Goal: Task Accomplishment & Management: Complete application form

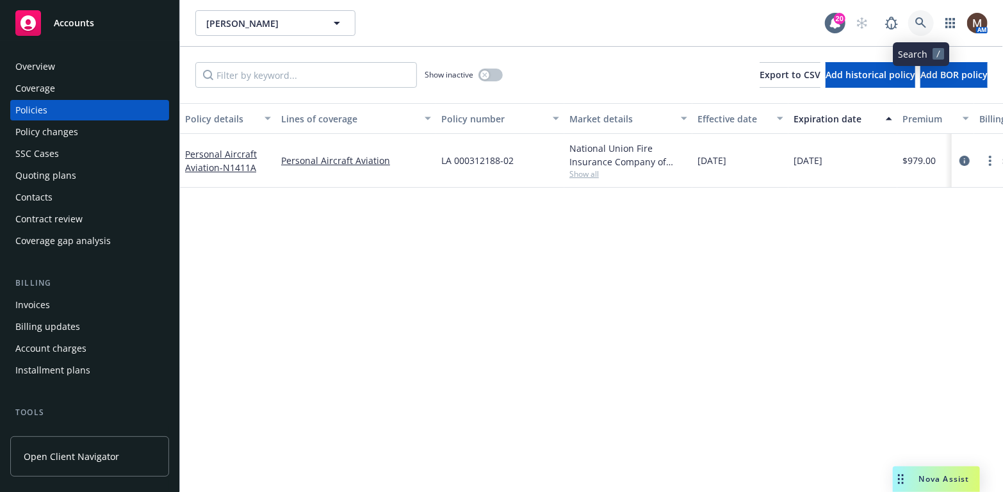
click at [919, 20] on icon at bounding box center [921, 23] width 12 height 12
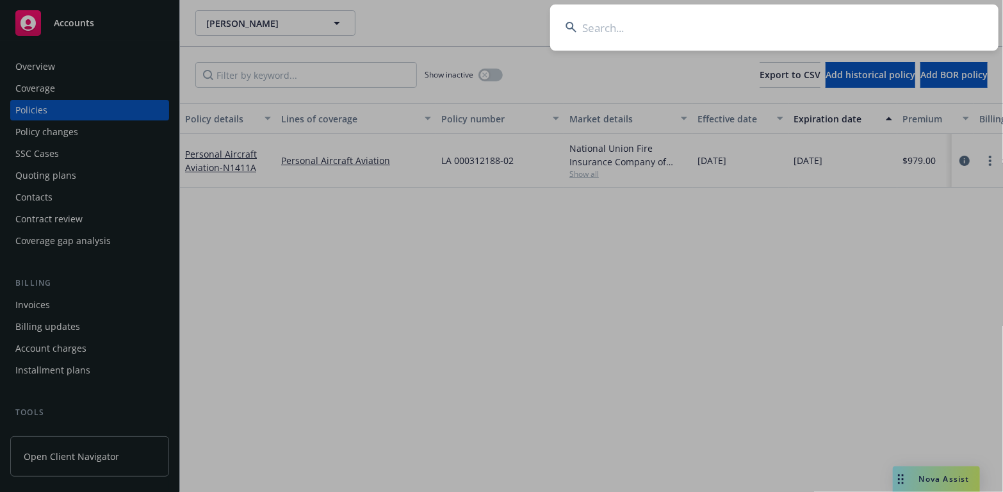
click at [601, 25] on input at bounding box center [774, 27] width 448 height 46
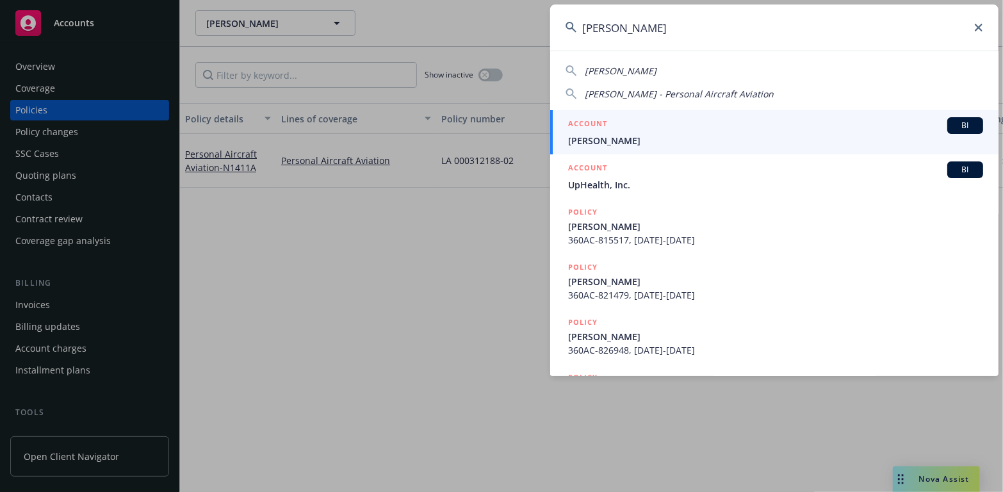
type input "[PERSON_NAME]"
click at [599, 136] on span "[PERSON_NAME]" at bounding box center [775, 140] width 415 height 13
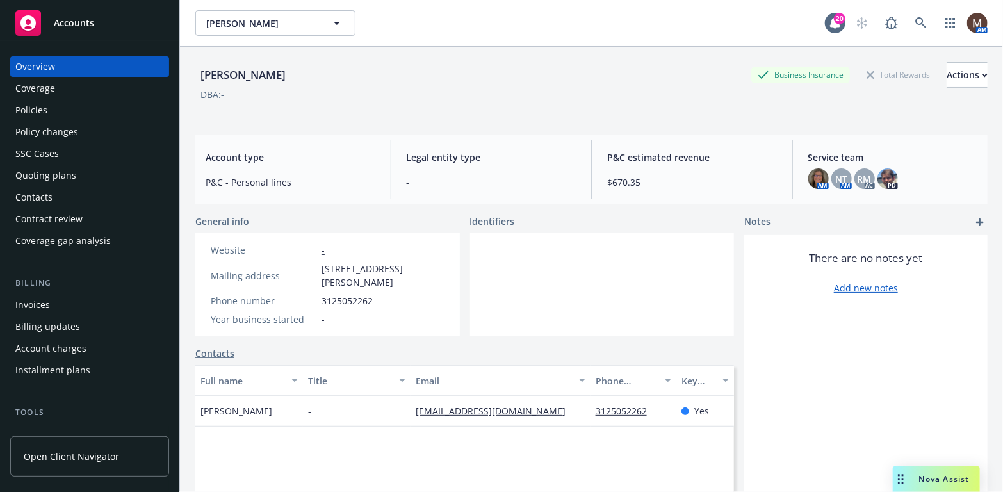
scroll to position [64, 0]
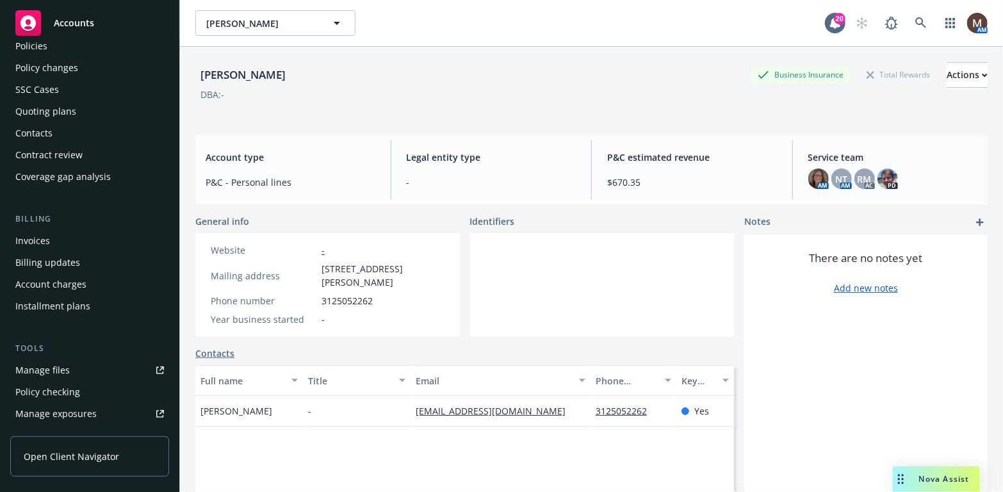
click at [73, 365] on link "Manage files" at bounding box center [89, 370] width 159 height 20
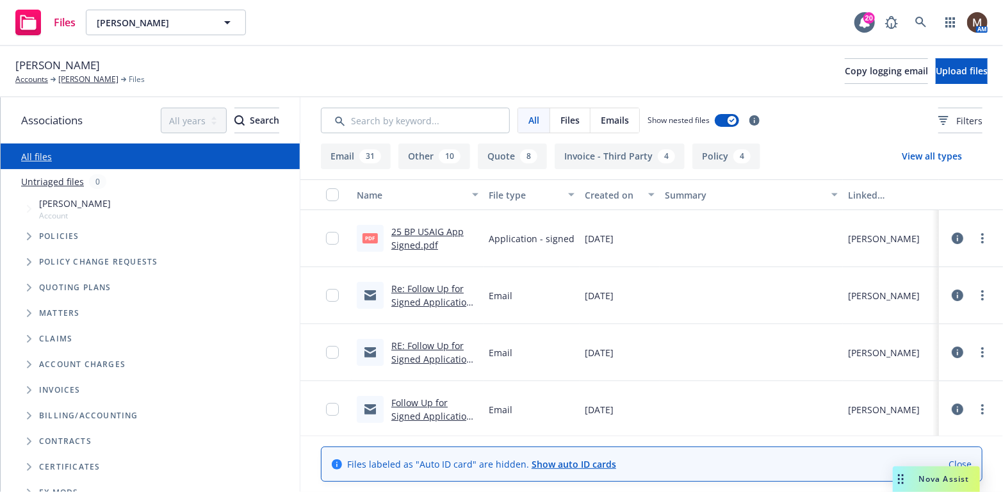
click at [426, 231] on link "25 BP USAIG App Signed.pdf" at bounding box center [427, 238] width 72 height 26
click at [430, 284] on link "Re: Follow Up for Signed Application for Your 2025 Aircraft Business and Pleasu…" at bounding box center [432, 315] width 83 height 66
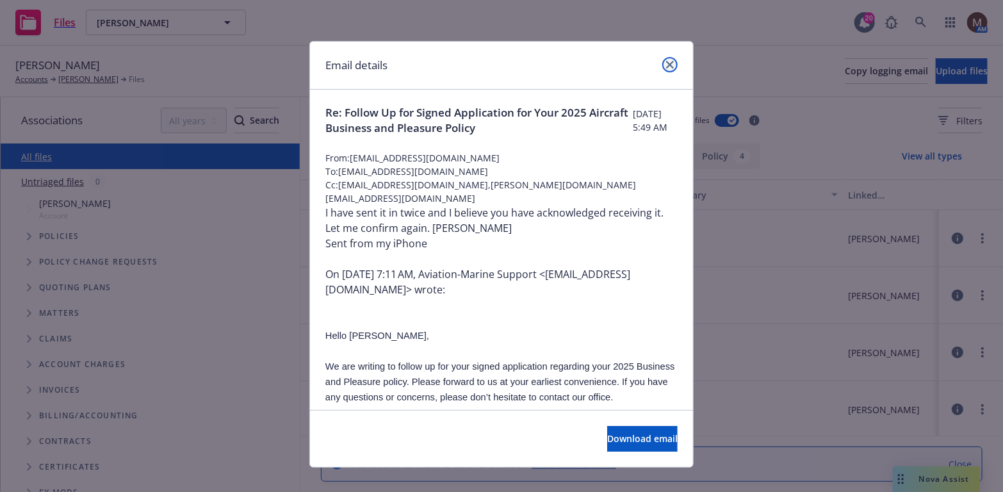
click at [666, 61] on icon "close" at bounding box center [670, 65] width 8 height 8
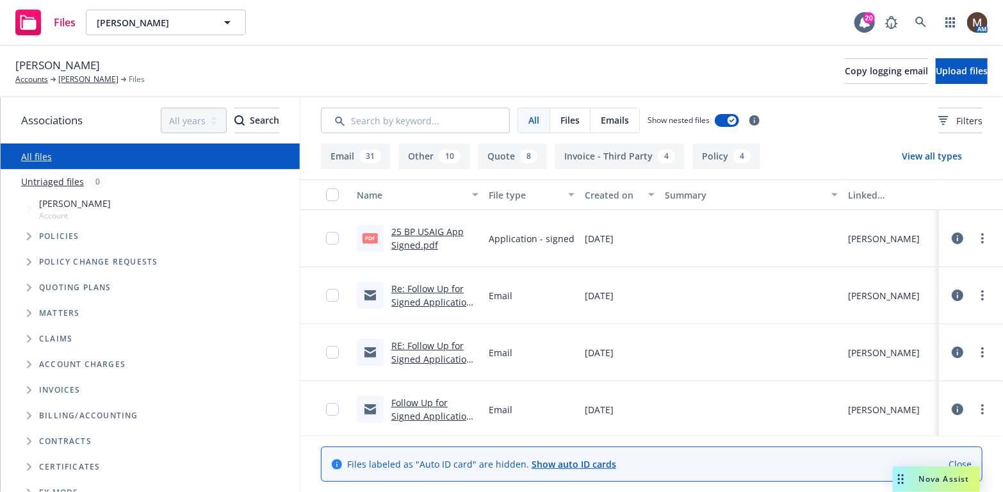
click at [435, 343] on link "RE: Follow Up for Signed Application for Your 2025 Aircraft Business and Pleasu…" at bounding box center [432, 372] width 83 height 66
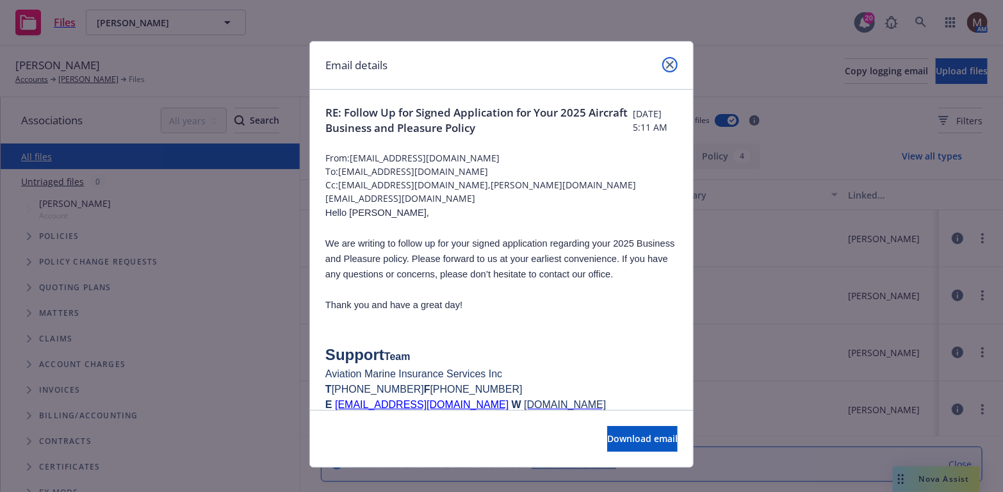
click at [669, 60] on link "close" at bounding box center [669, 64] width 15 height 15
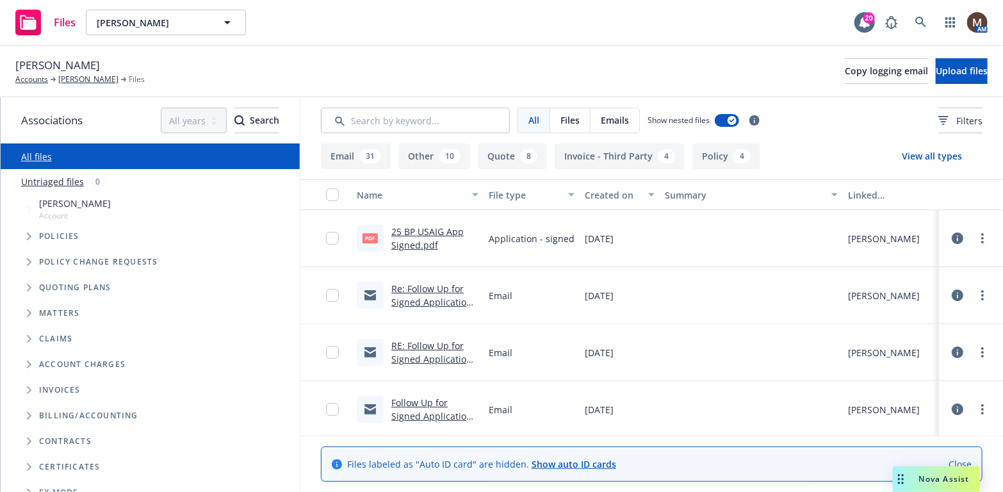
scroll to position [64, 0]
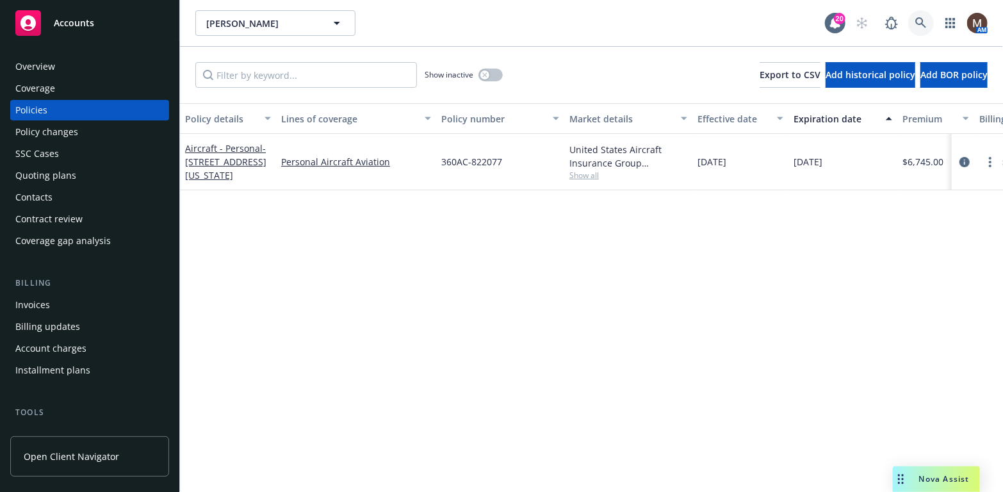
click at [922, 18] on icon at bounding box center [921, 23] width 12 height 12
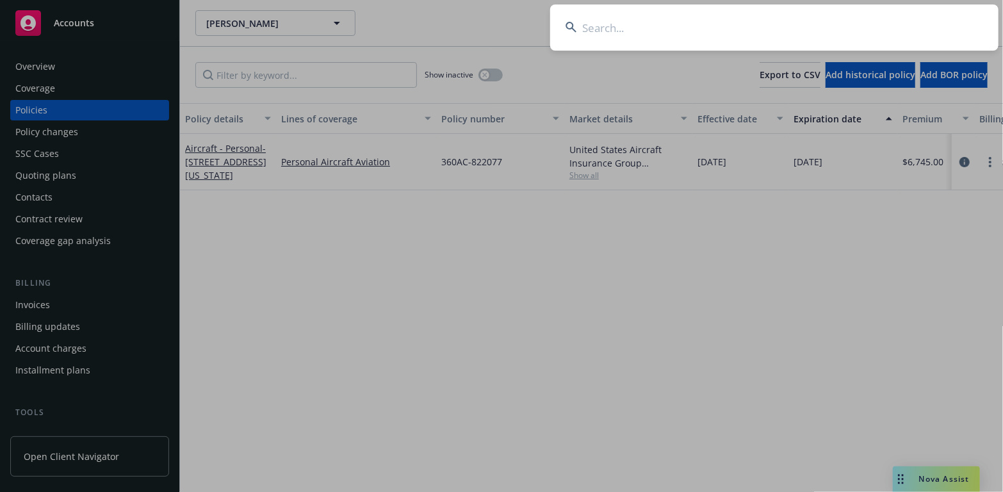
click at [602, 28] on input at bounding box center [774, 27] width 448 height 46
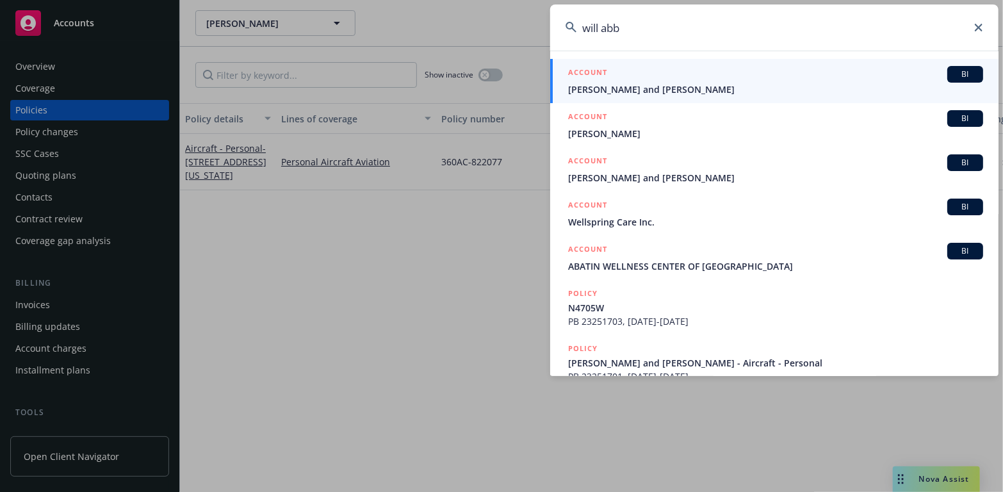
type input "will abb"
click at [643, 85] on span "Jeffrey W. Pelch and William Abbott" at bounding box center [775, 89] width 415 height 13
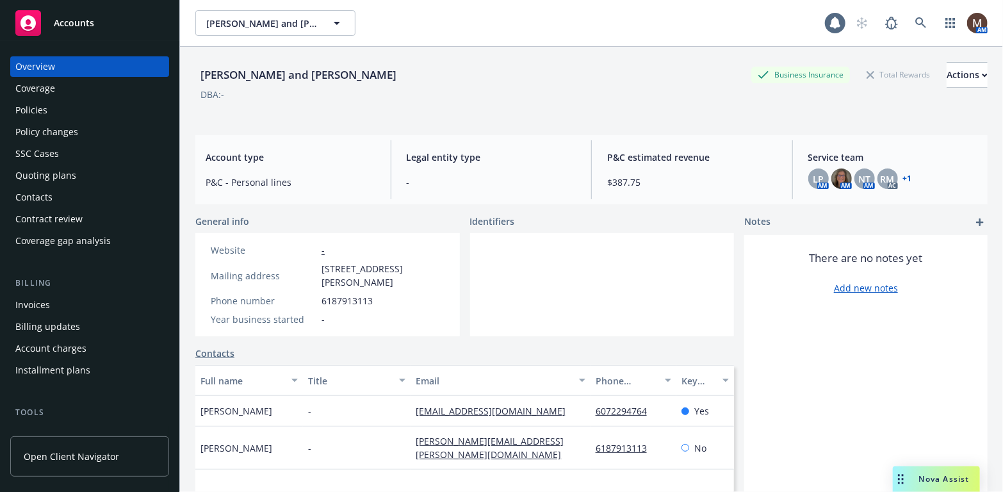
click at [32, 108] on div "Policies" at bounding box center [31, 110] width 32 height 20
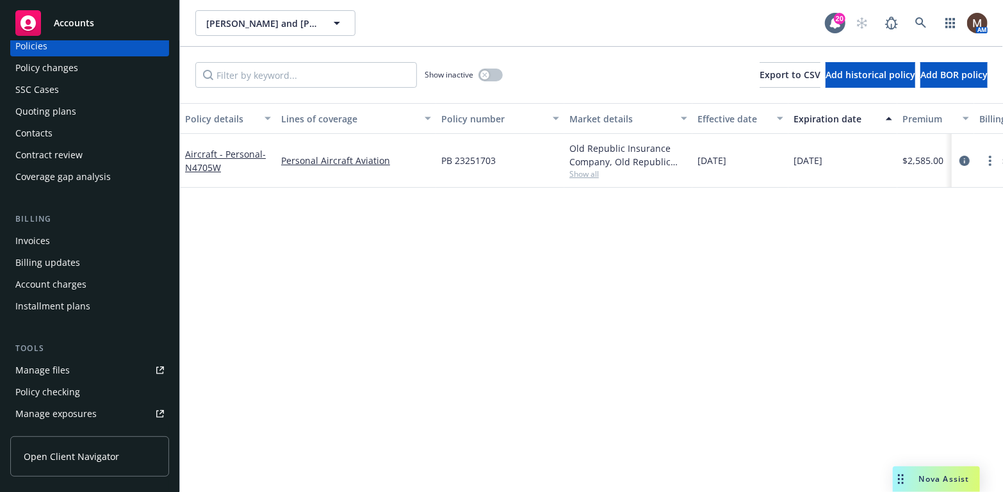
scroll to position [128, 0]
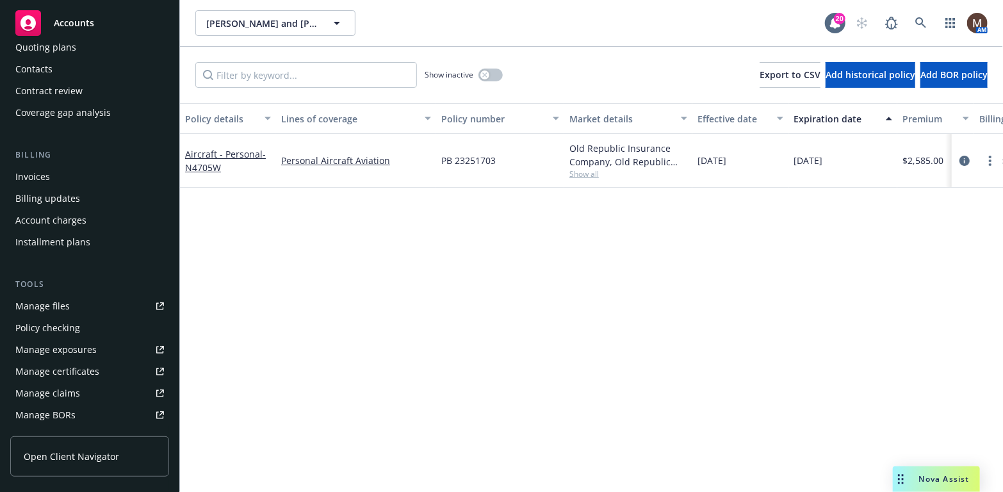
click at [58, 306] on div "Manage files" at bounding box center [42, 306] width 54 height 20
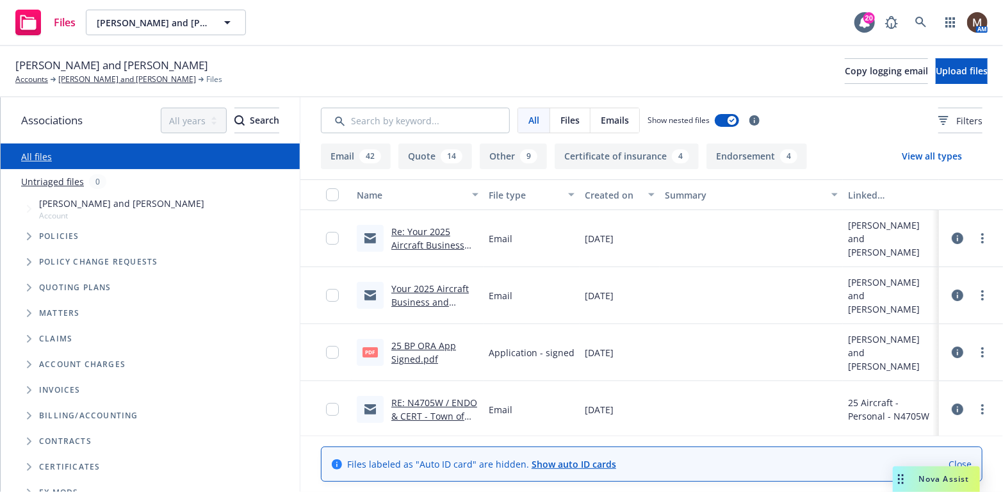
click at [422, 343] on link "25 BP ORA App Signed.pdf" at bounding box center [423, 352] width 65 height 26
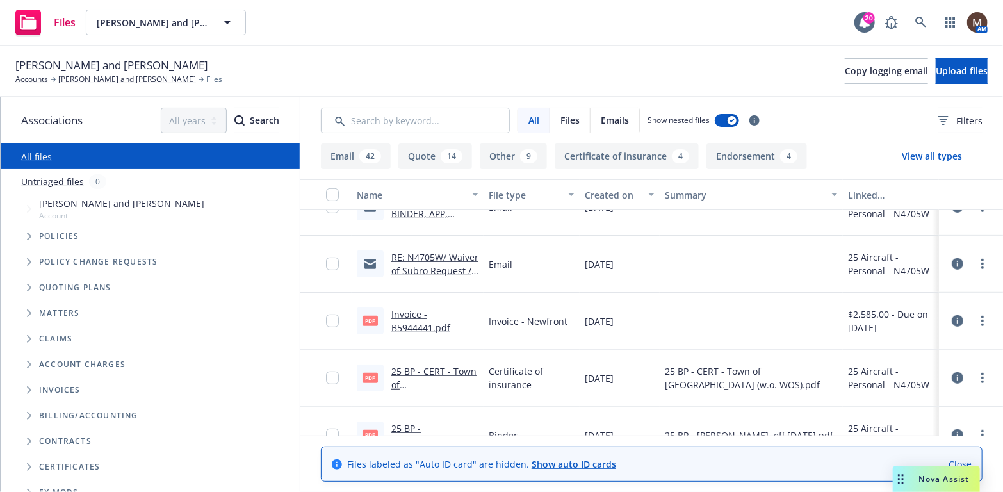
scroll to position [448, 0]
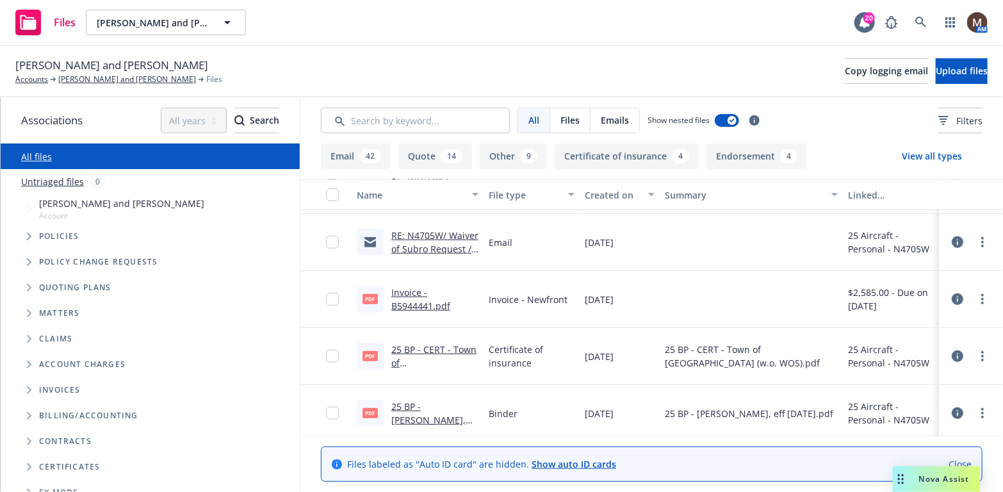
click at [446, 405] on link "25 BP - ORA Binder, eff 09.08.2025.pdf.pdf" at bounding box center [429, 419] width 77 height 39
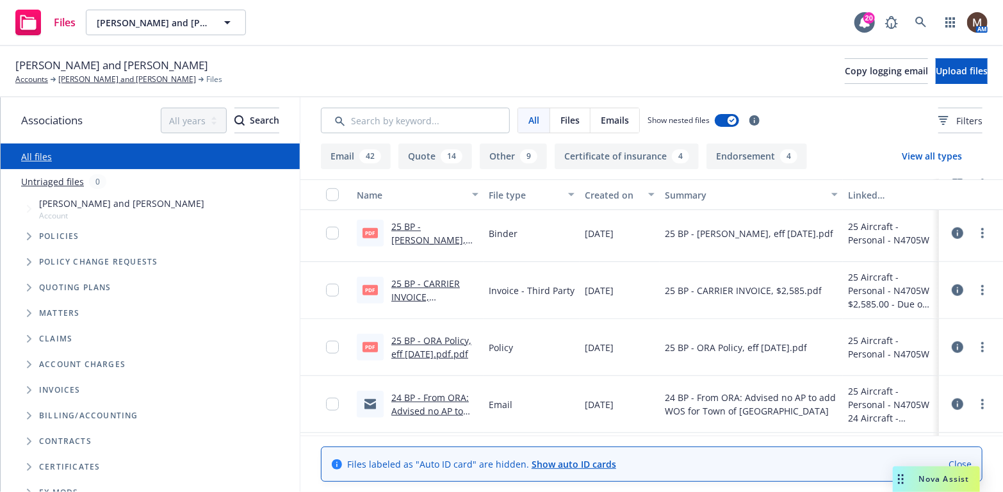
scroll to position [640, 0]
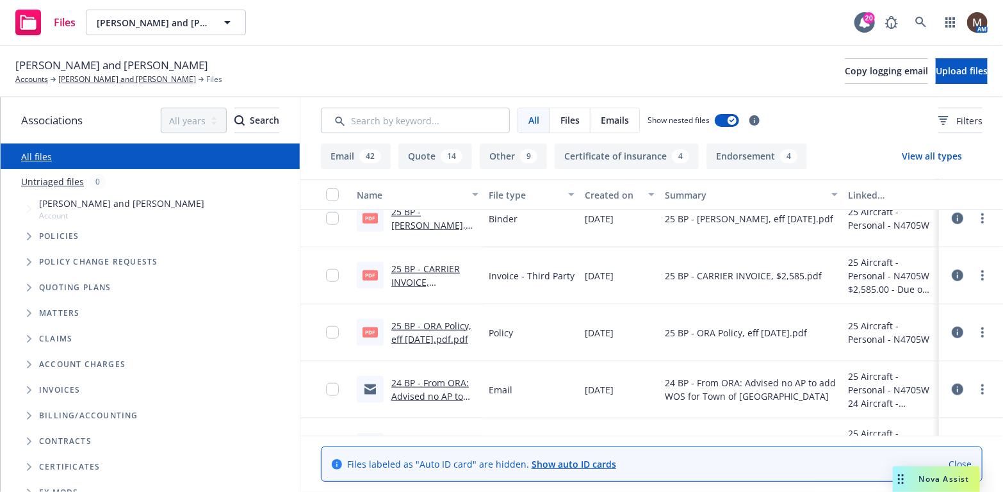
click at [419, 322] on link "25 BP - ORA Policy, eff 09.08.2025.pdf.pdf" at bounding box center [431, 333] width 80 height 26
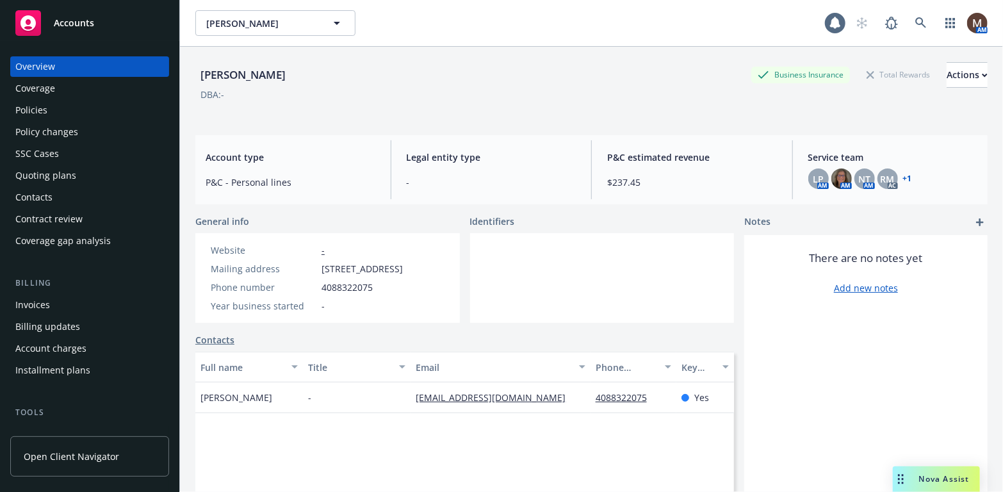
click at [63, 130] on div "Policy changes" at bounding box center [46, 132] width 63 height 20
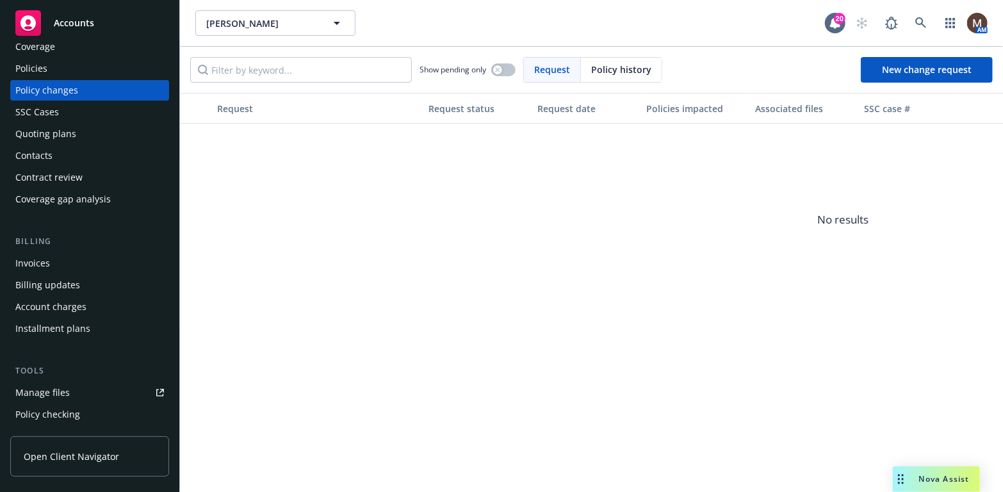
scroll to position [64, 0]
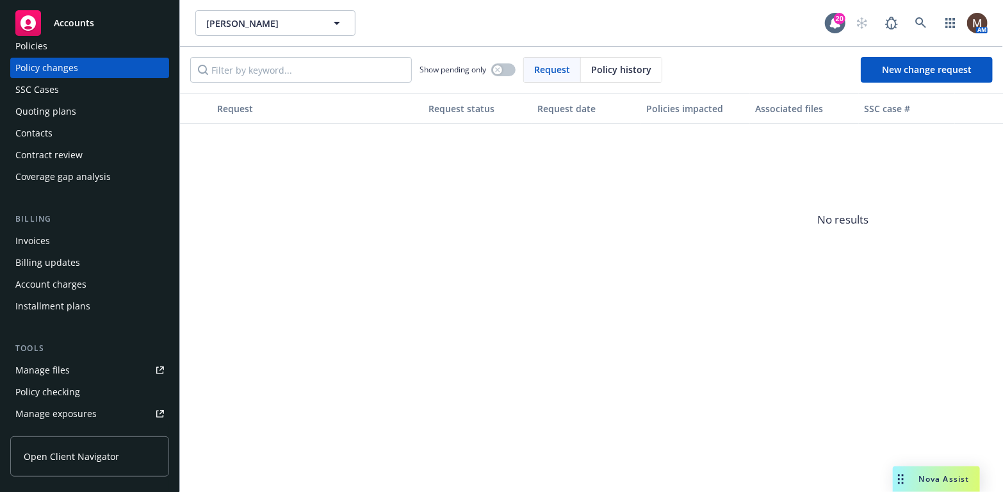
click at [77, 366] on link "Manage files" at bounding box center [89, 370] width 159 height 20
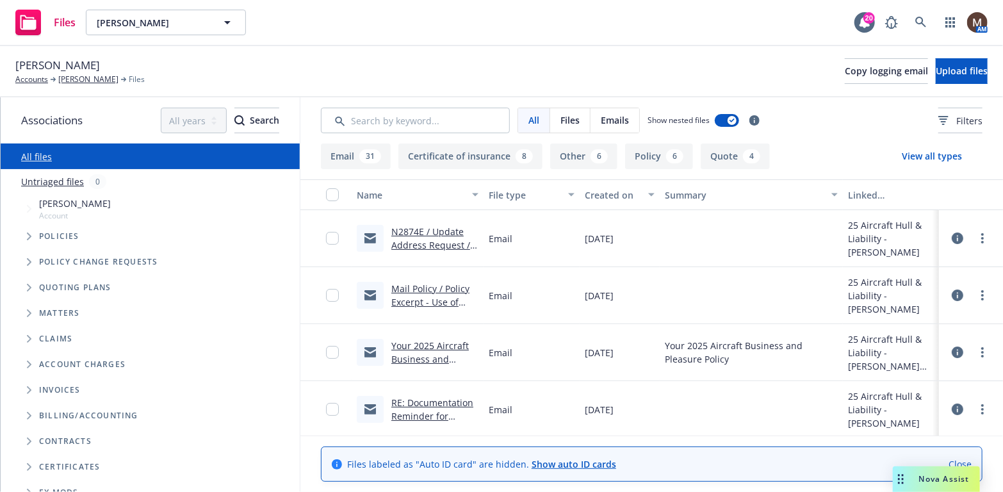
click at [428, 243] on link "N2874E / Update Address Request / [PERSON_NAME][GEOGRAPHIC_DATA]" at bounding box center [434, 258] width 86 height 66
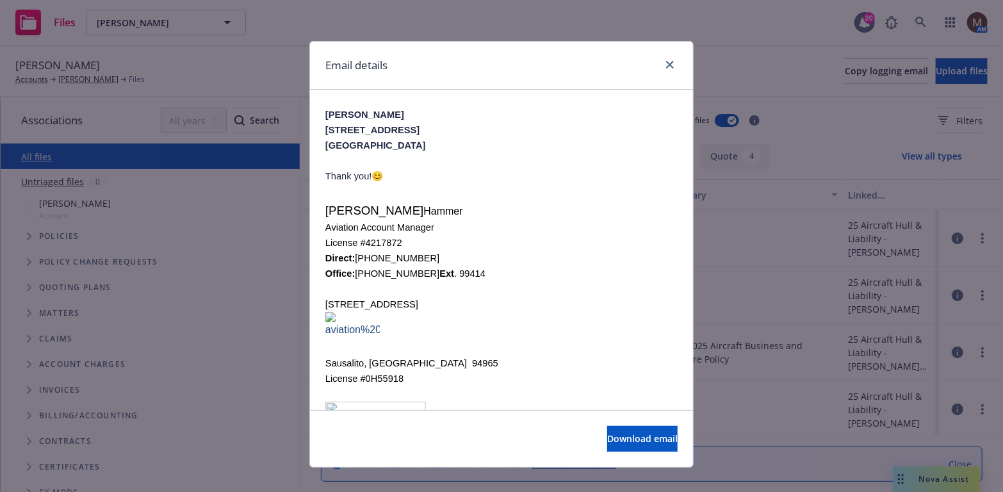
scroll to position [320, 0]
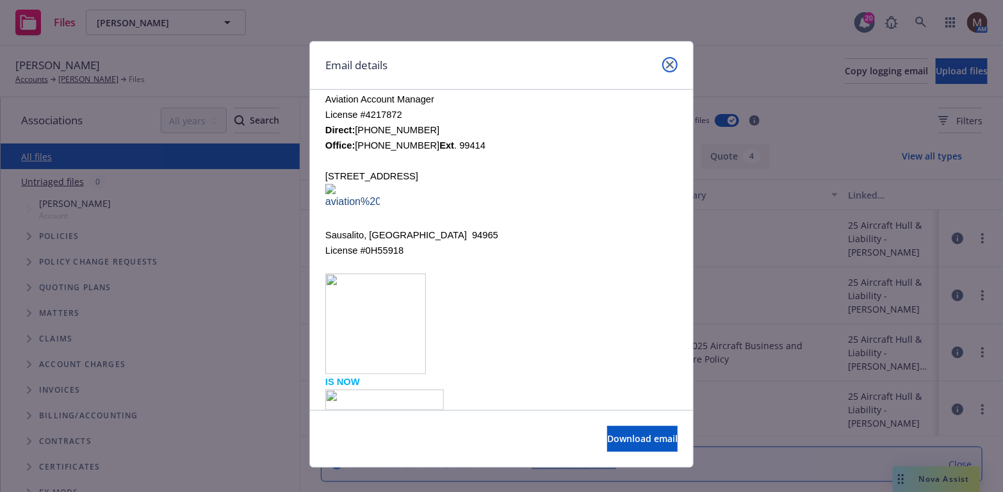
click at [667, 63] on icon "close" at bounding box center [670, 65] width 8 height 8
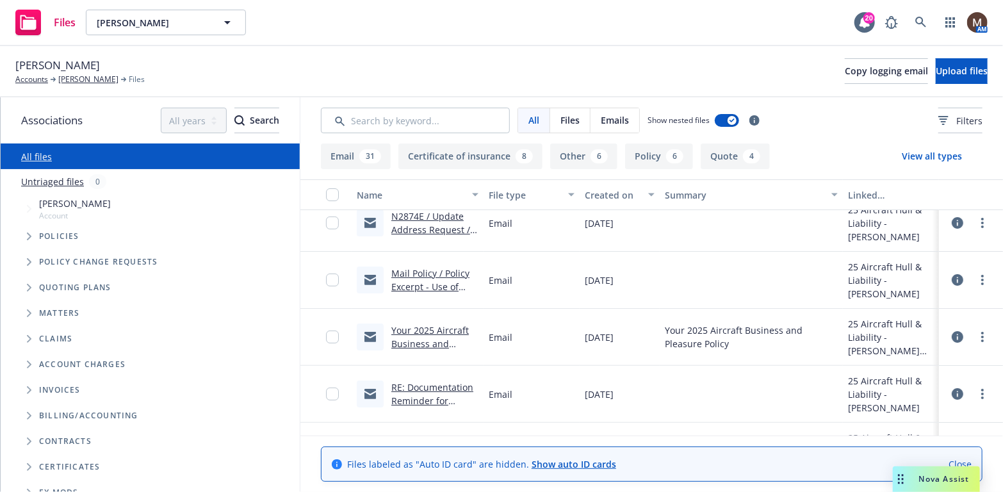
scroll to position [0, 0]
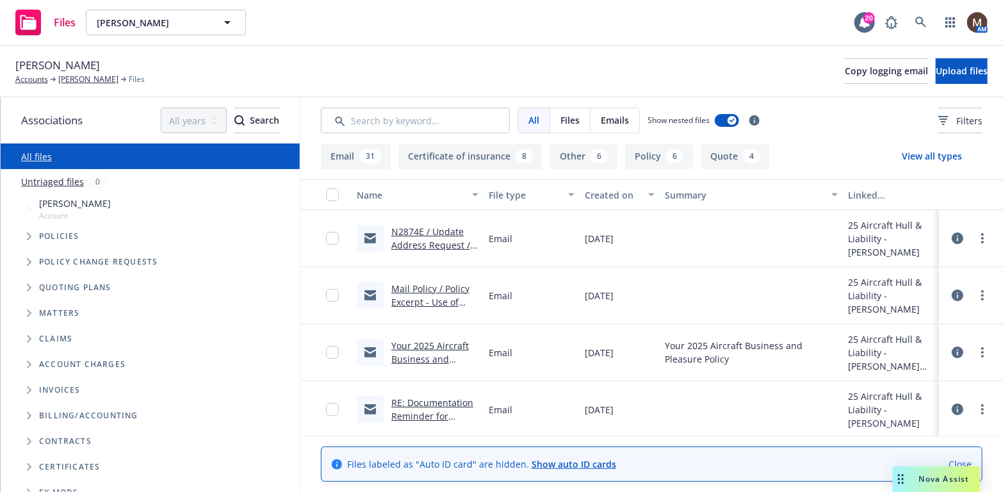
click at [439, 229] on link "N2874E / Update Address Request / [PERSON_NAME][GEOGRAPHIC_DATA]" at bounding box center [434, 258] width 86 height 66
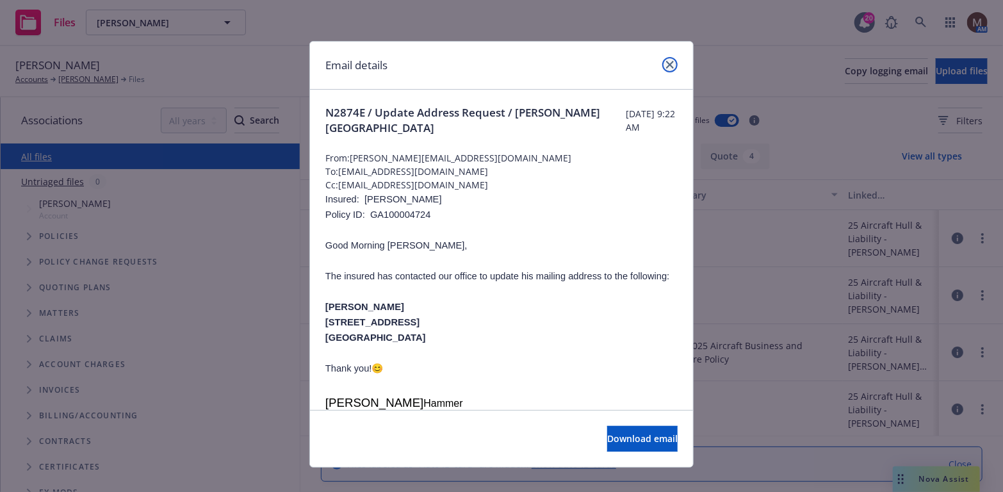
click at [666, 63] on icon "close" at bounding box center [670, 65] width 8 height 8
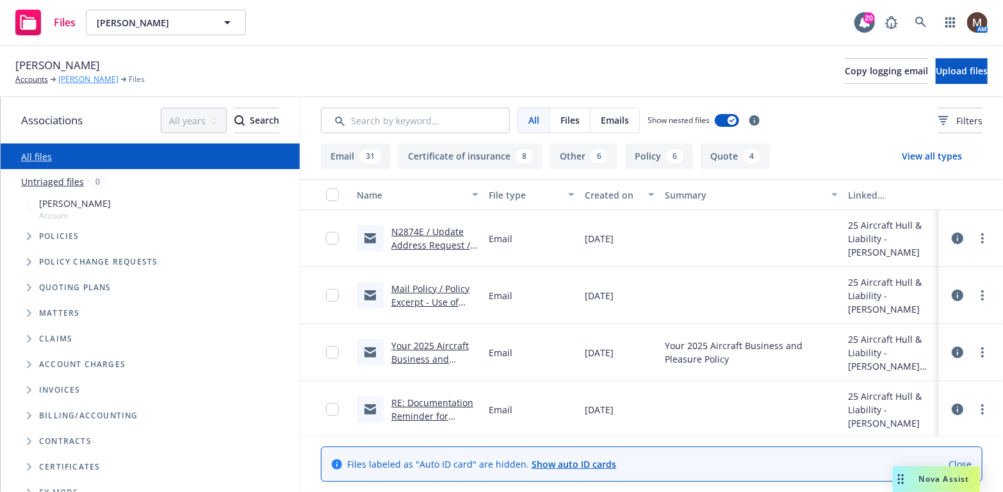
click at [104, 77] on link "[PERSON_NAME]" at bounding box center [88, 80] width 60 height 12
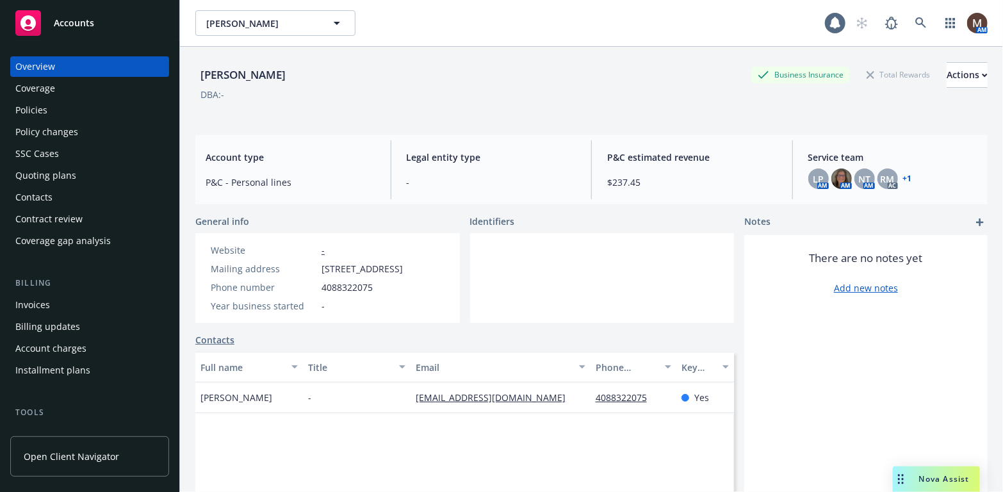
click at [58, 133] on div "Policy changes" at bounding box center [46, 132] width 63 height 20
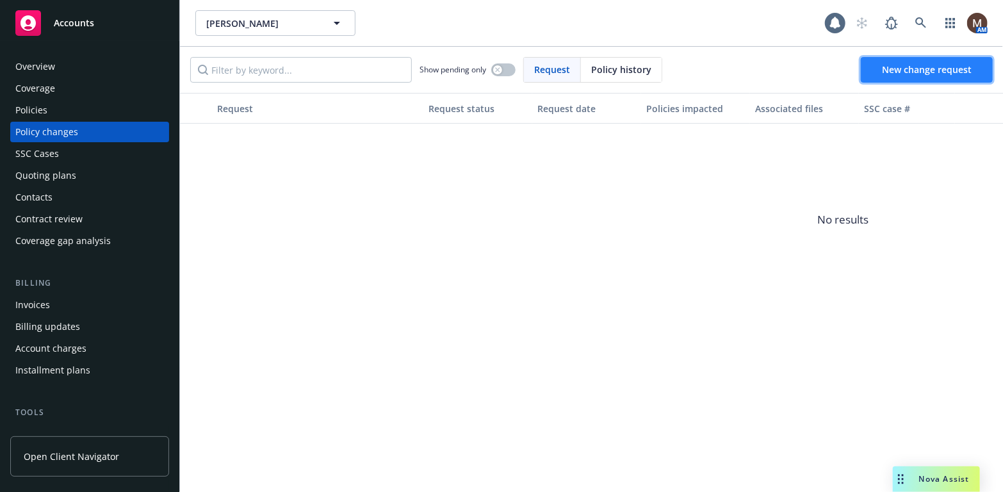
click at [903, 67] on span "New change request" at bounding box center [927, 69] width 90 height 12
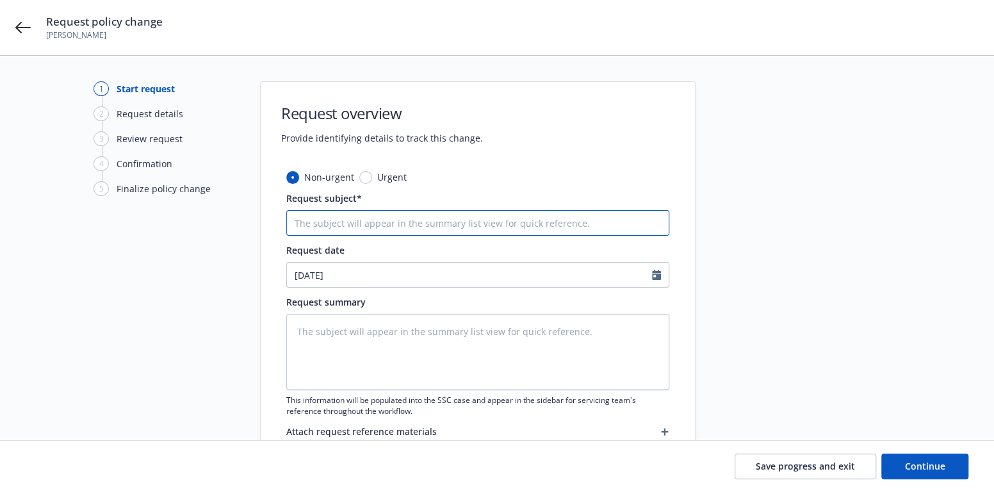
click at [319, 223] on input "Request subject*" at bounding box center [477, 223] width 383 height 26
type textarea "x"
type input "2"
type textarea "x"
type input "25"
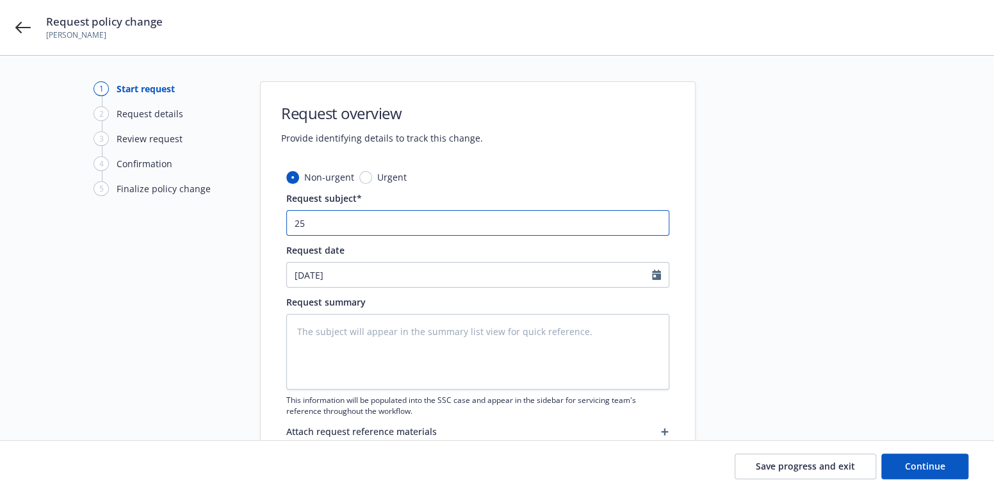
type textarea "x"
type input "25"
type textarea "x"
type input "25 B"
type textarea "x"
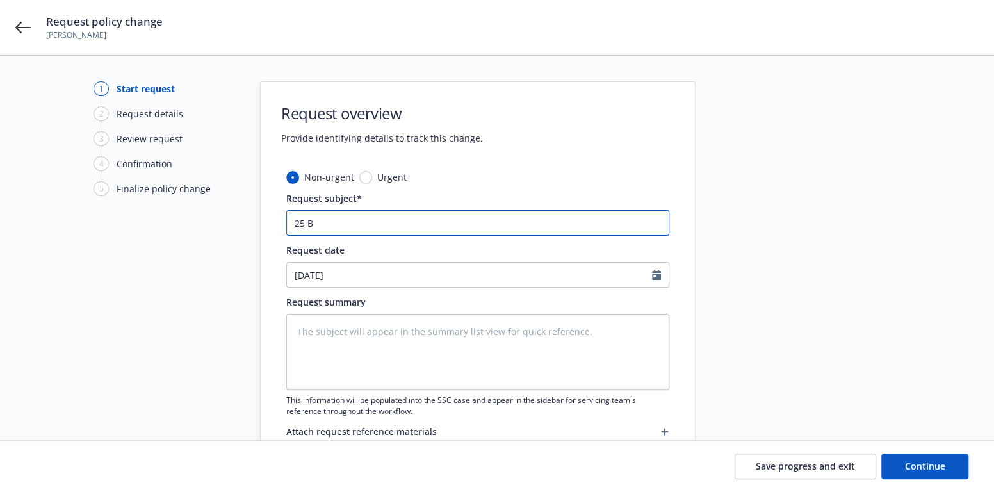
type input "25 BP"
type textarea "x"
type input "25 BP"
type textarea "x"
type input "25 BP -"
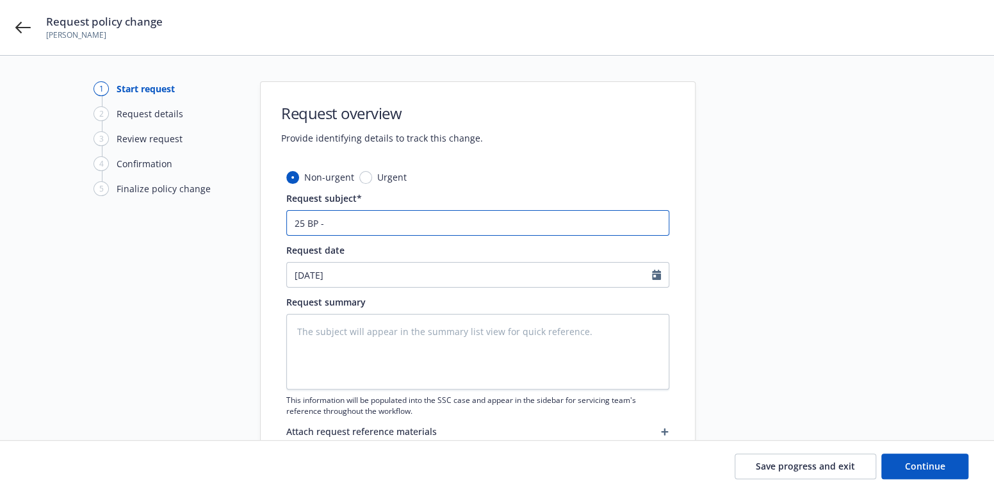
type textarea "x"
type input "25 BP -"
type textarea "x"
type input "25 BP - E"
type textarea "x"
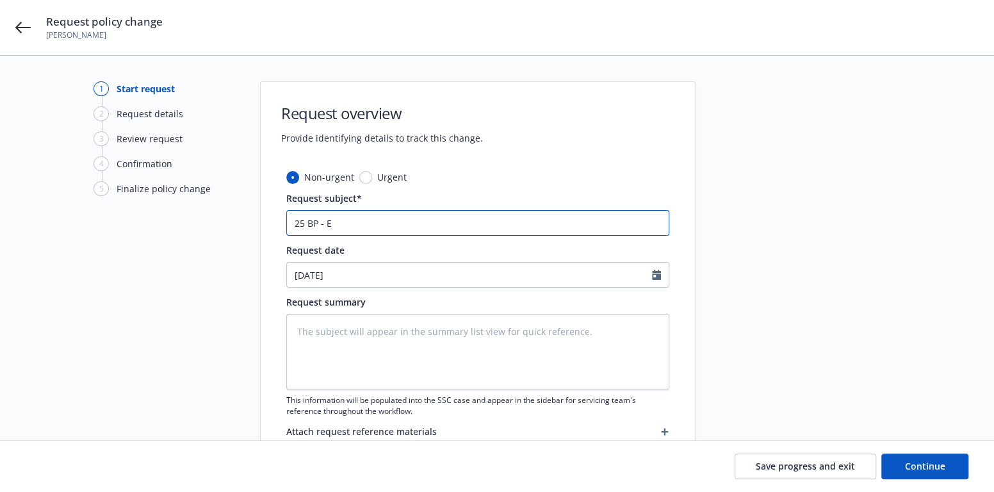
type input "25 BP - EN"
type textarea "x"
type input "25 BP - END"
type textarea "x"
type input "25 BP - ENDO"
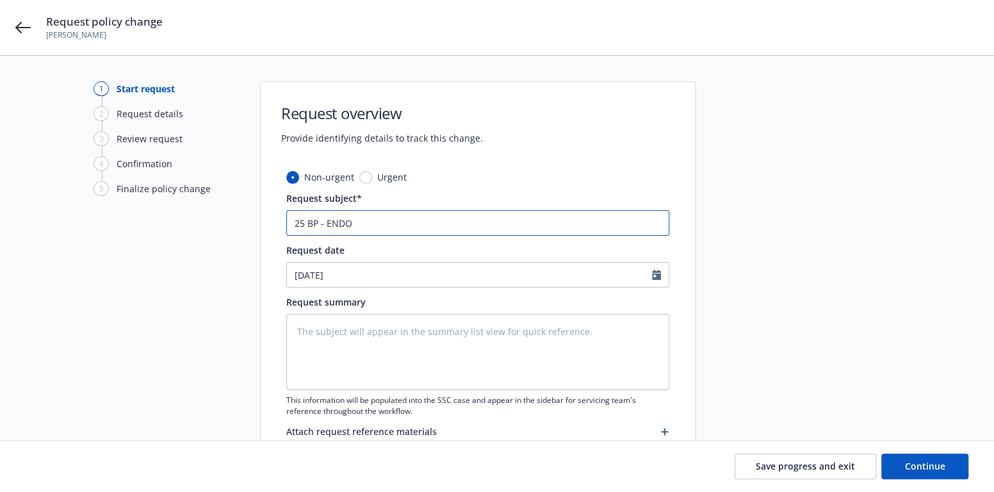
type textarea "x"
type input "25 BP - ENDO"
type textarea "x"
type input "25 BP - ENDO -"
type textarea "x"
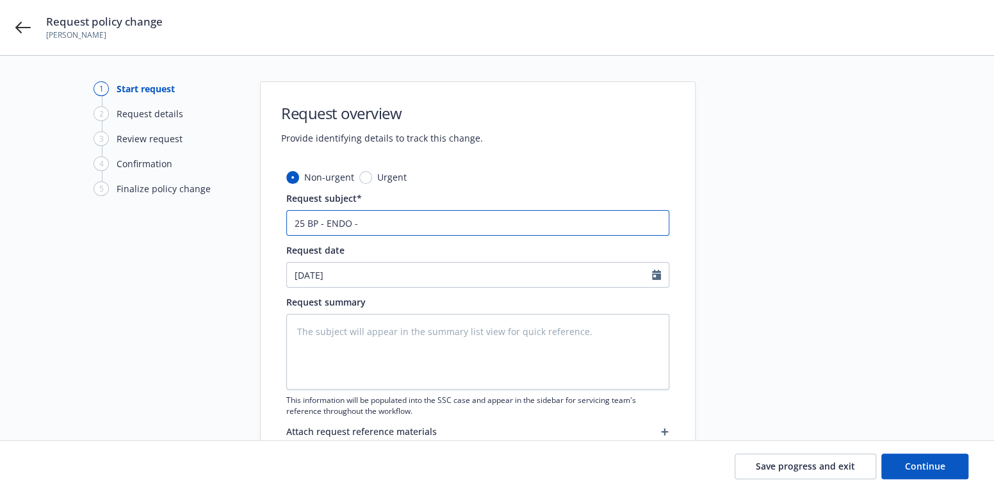
type input "25 BP - ENDO -"
type textarea "x"
type input "25 BP - ENDO - A"
type textarea "x"
type input "25 BP - ENDO - Ad"
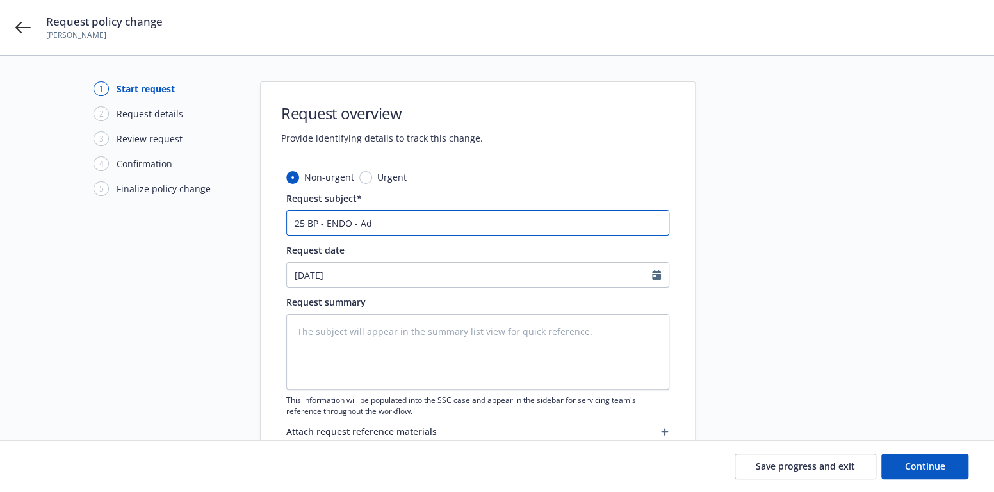
type textarea "x"
type input "25 BP - ENDO - Add"
type textarea "x"
type input "25 BP - ENDO - Addr"
type textarea "x"
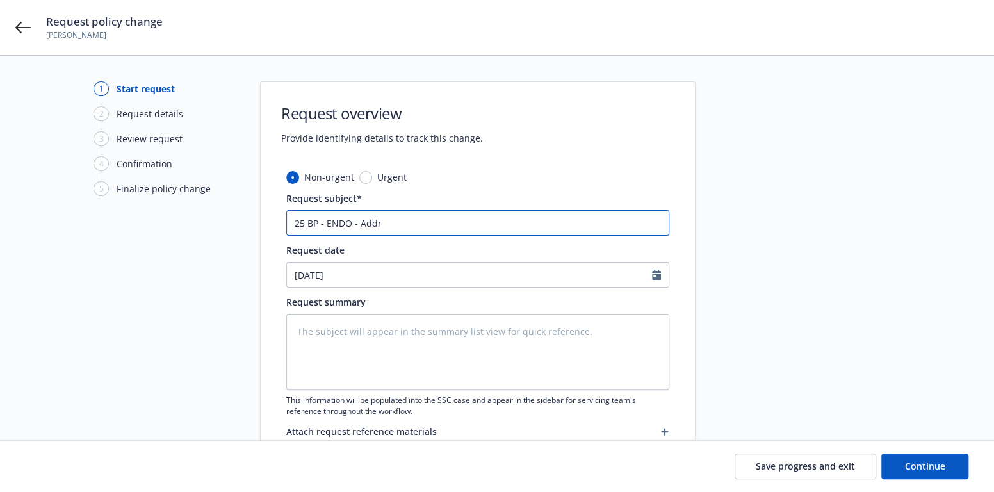
type input "25 BP - ENDO - Addre"
type textarea "x"
type input "25 BP - ENDO - Addres"
type textarea "x"
type input "25 BP - ENDO - Address"
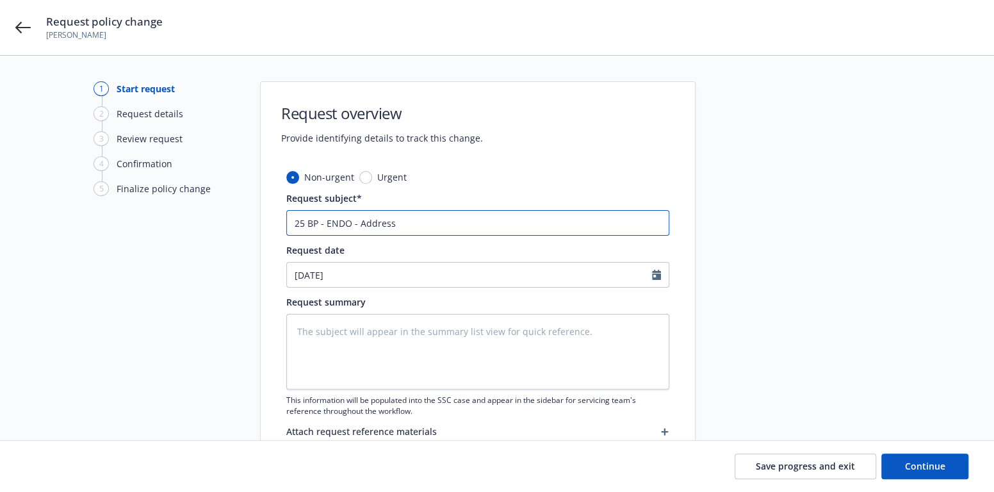
type textarea "x"
type input "25 BP - ENDO - Address"
type textarea "x"
type input "25 BP - ENDO - Address U"
type textarea "x"
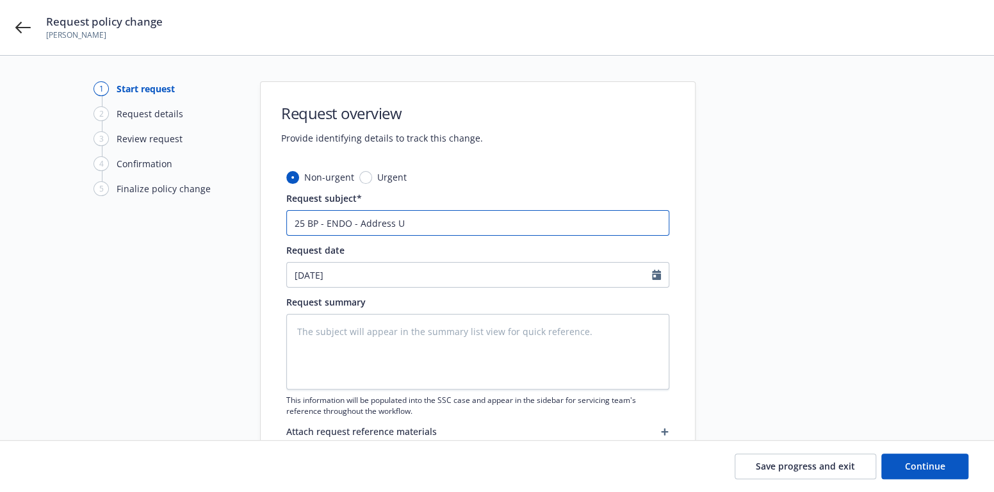
type input "25 BP - ENDO - Address Up"
type textarea "x"
type input "25 BP - ENDO - Address Upd"
type textarea "x"
type input "25 BP - ENDO - Address Upda"
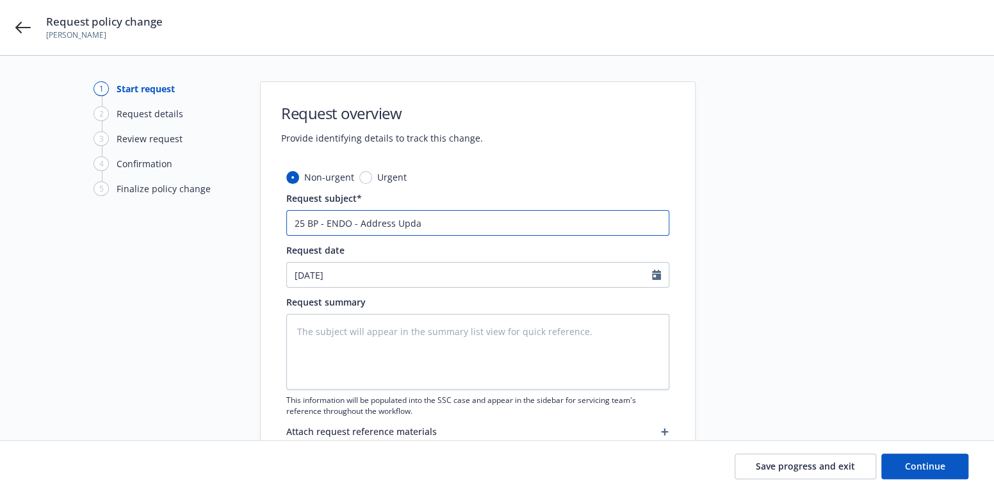
type textarea "x"
type input "25 BP - ENDO - Address Updat"
type textarea "x"
type input "25 BP - ENDO - Address Update"
type textarea "x"
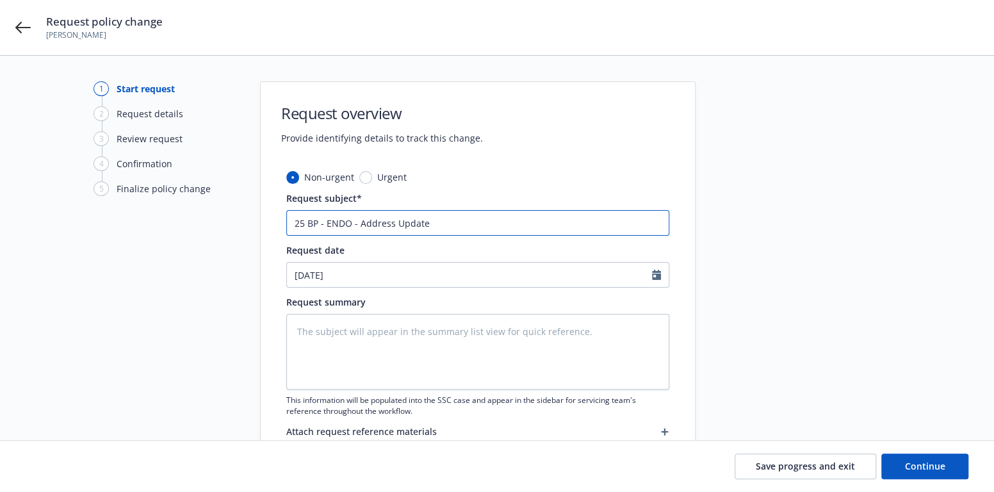
type input "25 BP - ENDO - Address Update"
type textarea "x"
type input "25 BP - ENDO - Address Update ("
type textarea "x"
type input "25 BP - ENDO - Address Update (4"
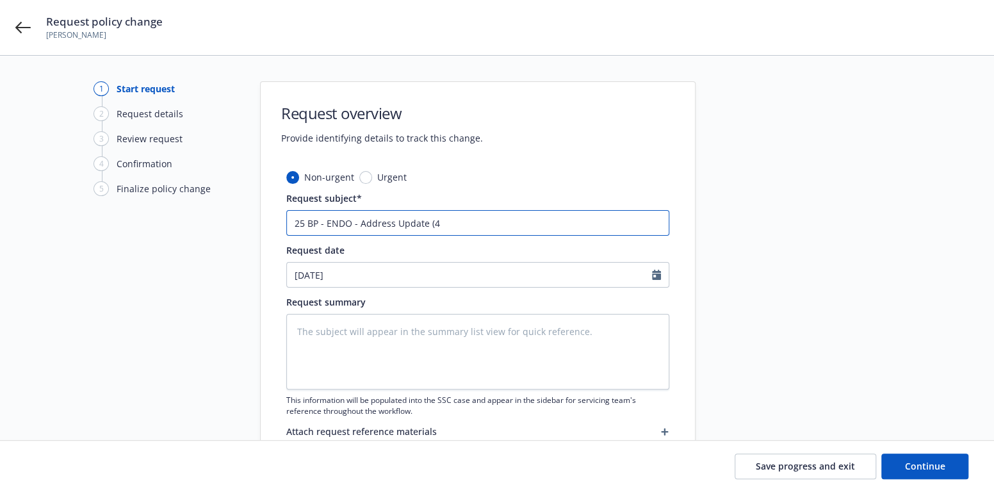
type textarea "x"
type input "25 BP - ENDO - Address Update (40"
type textarea "x"
type input "25 BP - ENDO - Address Update (404"
type textarea "x"
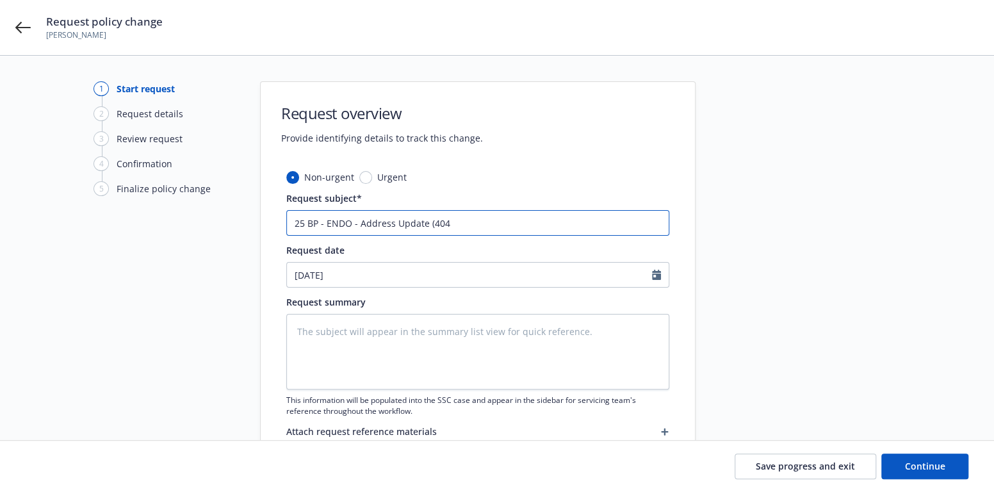
type input "25 BP - ENDO - Address Update (4045"
type textarea "x"
type input "25 BP - ENDO - Address Update (4045"
type textarea "x"
type input "25 BP - ENDO - Address Update (4045 N"
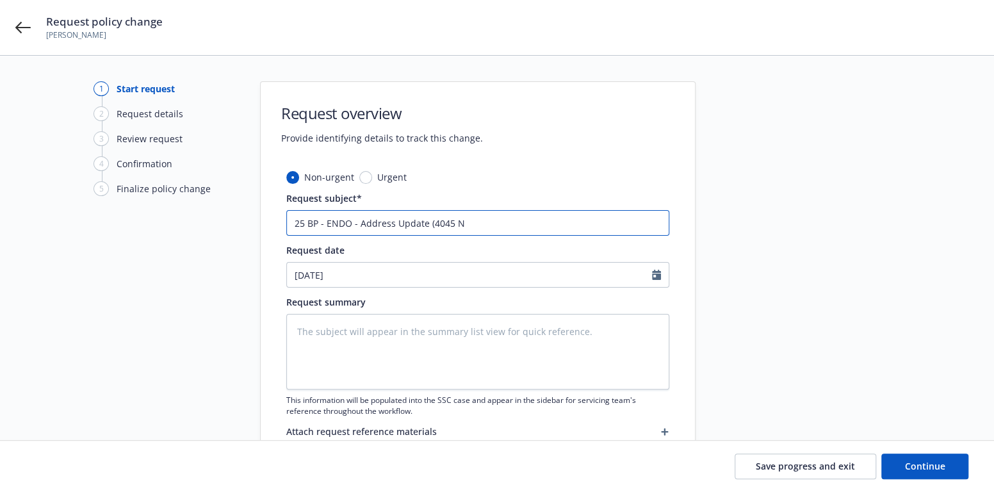
type textarea "x"
type input "25 BP - ENDO - Address Update (4045 Ne"
type textarea "x"
type input "25 BP - ENDO - Address Update (4045 New"
type textarea "x"
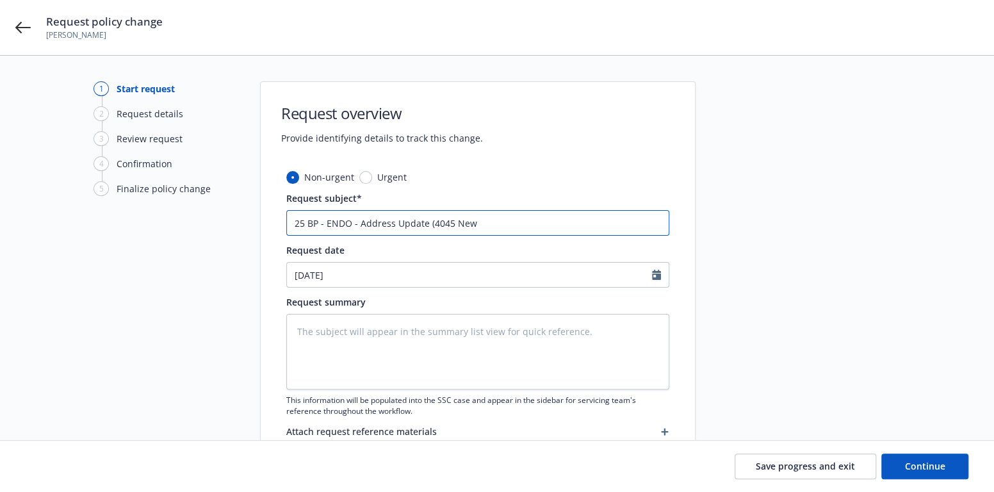
type input "25 BP - ENDO - Address Update (4045 New"
type textarea "x"
type input "25 BP - ENDO - Address Update (4045 New"
type textarea "x"
type input "25 BP - ENDO - Address Update (4045 Newp"
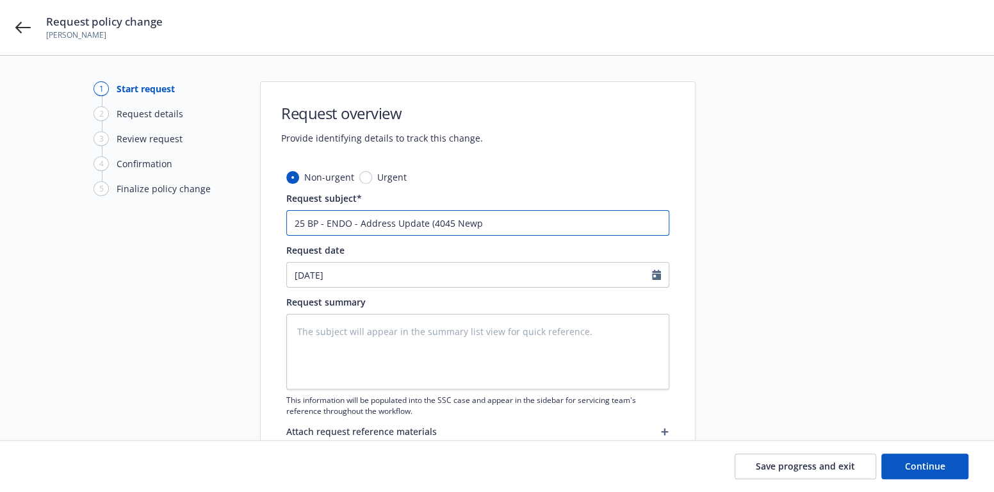
type textarea "x"
type input "25 BP - ENDO - Address Update (4045 Newpo"
type textarea "x"
type input "25 BP - ENDO - Address Update (4045 Newpor"
type textarea "x"
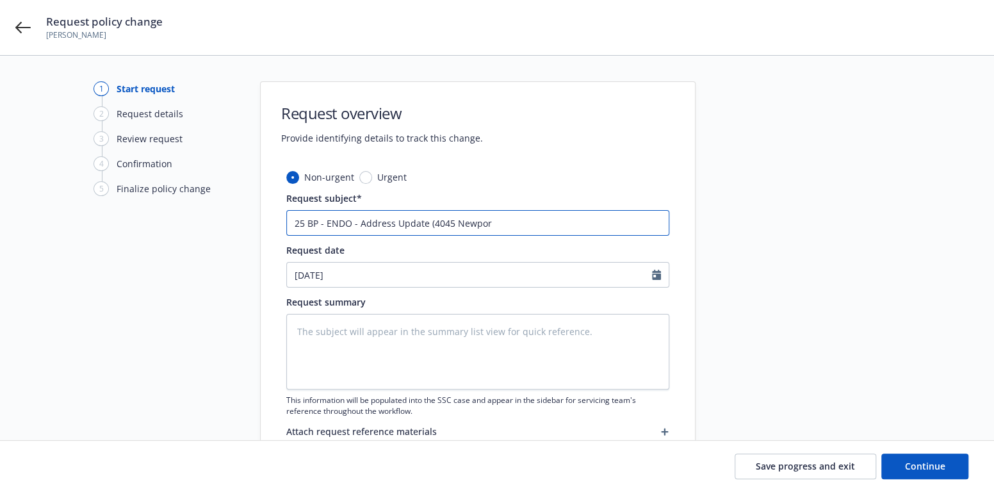
type input "25 BP - ENDO - Address Update ([GEOGRAPHIC_DATA]"
type textarea "x"
type input "25 BP - ENDO - Address Update ([GEOGRAPHIC_DATA]"
type textarea "x"
type input "25 BP - ENDO - Address Update ([STREET_ADDRESS]"
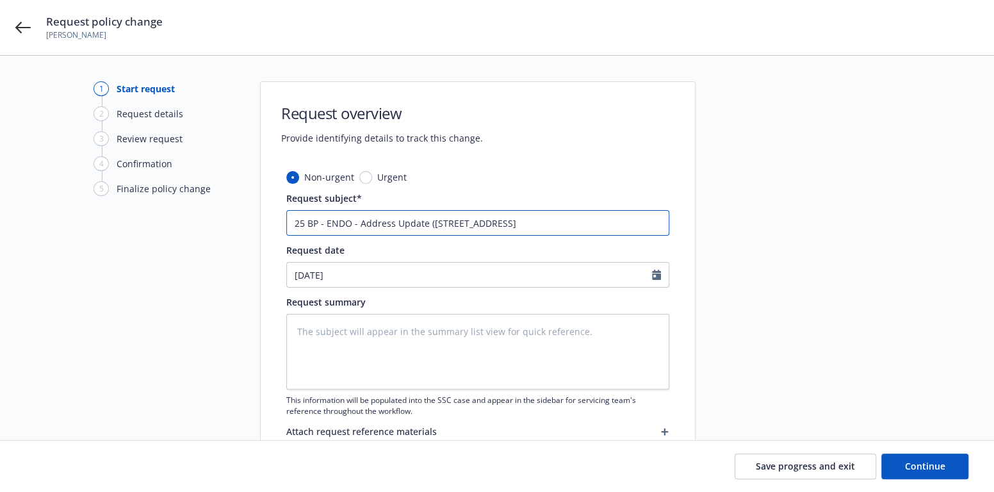
type textarea "x"
type input "25 BP - ENDO - Address Update ([STREET_ADDRESS]"
type textarea "x"
type input "25 BP - ENDO - Address Update ([STREET_ADDRESS]"
type textarea "x"
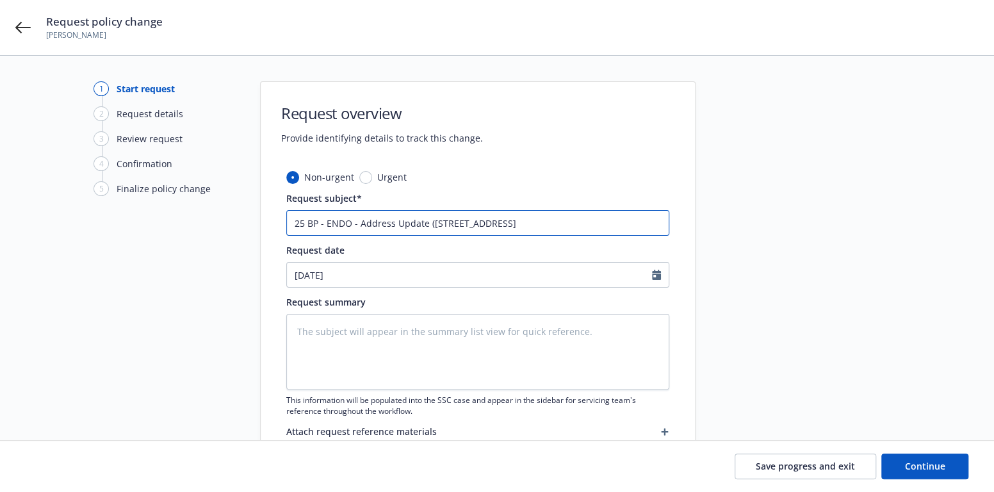
type input "25 BP - ENDO - Address Update ([STREET_ADDRESS]"
type textarea "x"
type input "25 BP - ENDO - Address Update ([STREET_ADDRESS]."
type textarea "x"
type input "25 BP - ENDO - Address Update ([STREET_ADDRESS],"
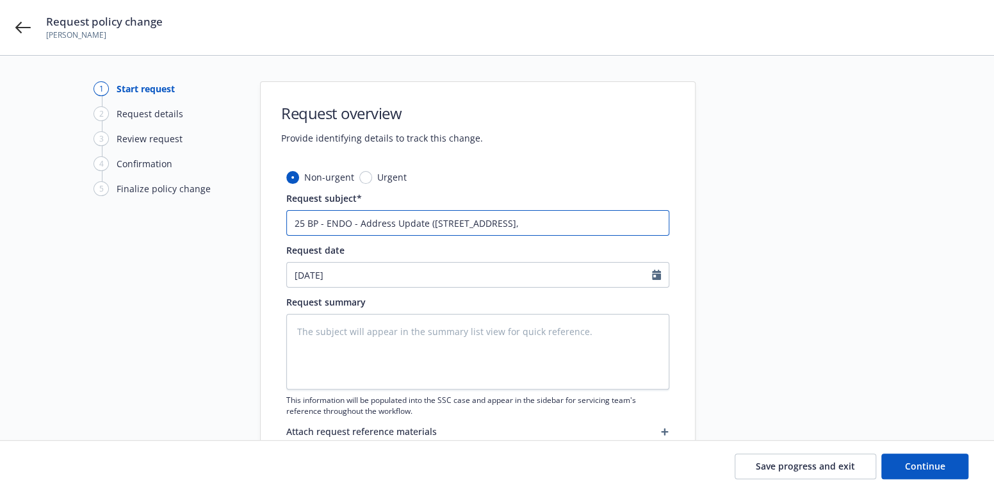
type textarea "x"
type input "25 BP - ENDO - Address Update ([STREET_ADDRESS],"
type textarea "x"
type input "25 BP - ENDO - Address Update ([STREET_ADDRESS]"
type textarea "x"
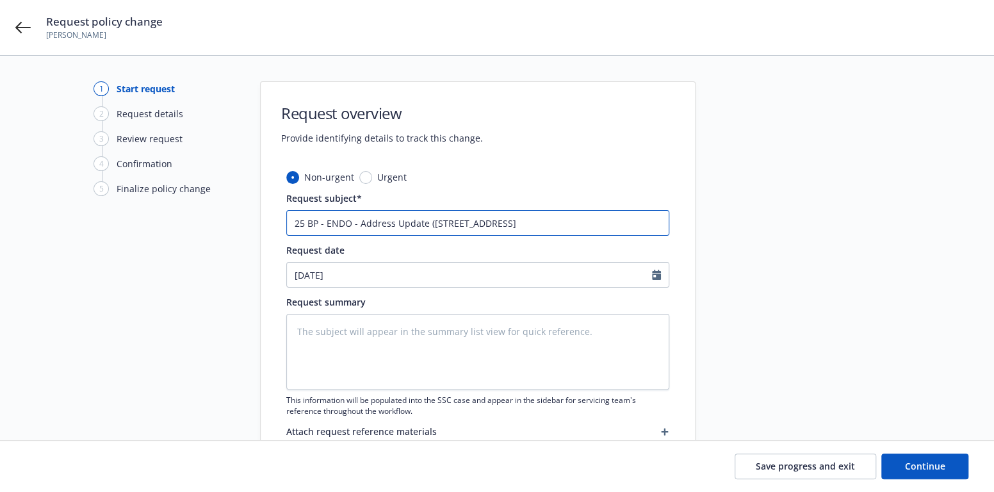
type input "25 BP - ENDO - Address Update ([STREET_ADDRESS]"
type textarea "x"
type input "25 BP - ENDO - Address Update ([STREET_ADDRESS]"
type textarea "x"
type input "25 BP - ENDO - Address Update ([STREET_ADDRESS], Disc"
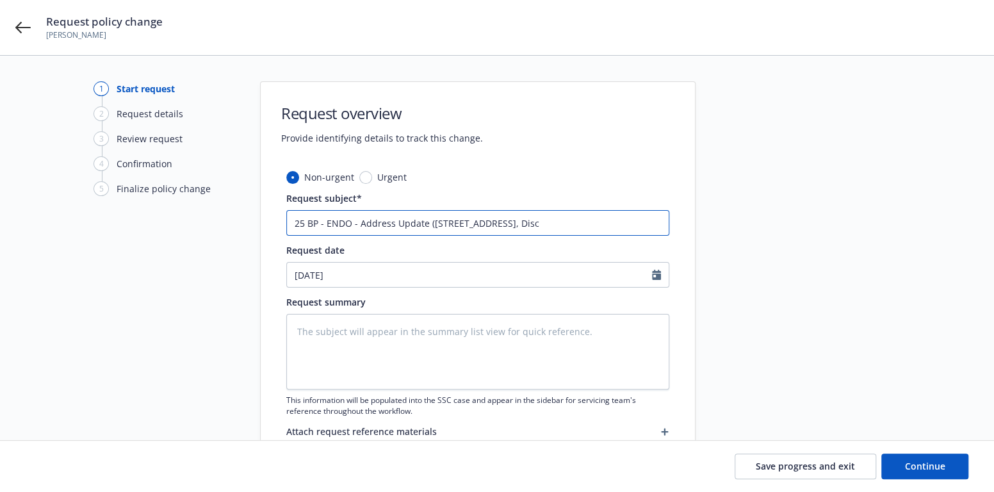
type textarea "x"
type input "25 BP - ENDO - Address Update ([STREET_ADDRESS], Disco"
type textarea "x"
type input "25 BP - ENDO - Address Update ([STREET_ADDRESS]"
type textarea "x"
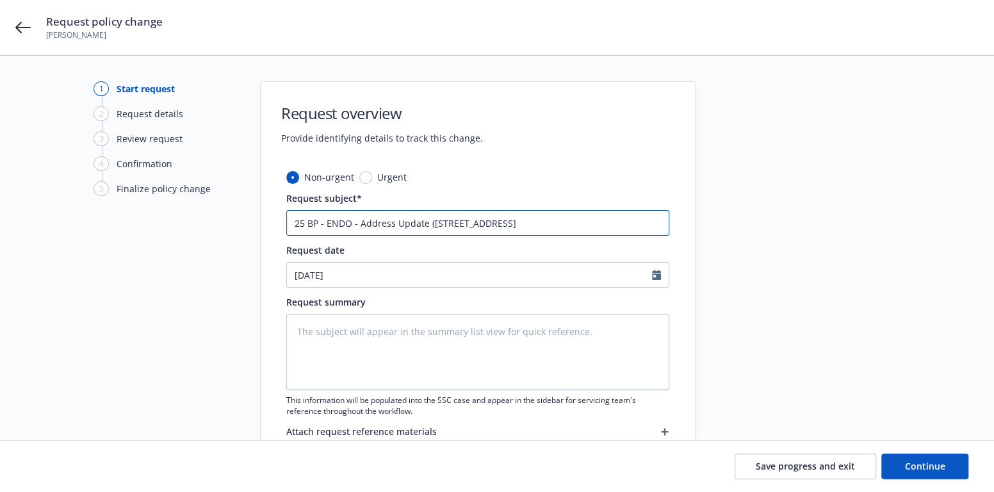
type input "25 BP - ENDO - Address Update ([STREET_ADDRESS]"
type textarea "x"
type input "25 BP - ENDO - Address Update ([STREET_ADDRESS], Discover"
type textarea "x"
type input "25 BP - ENDO - Address Update ([STREET_ADDRESS]"
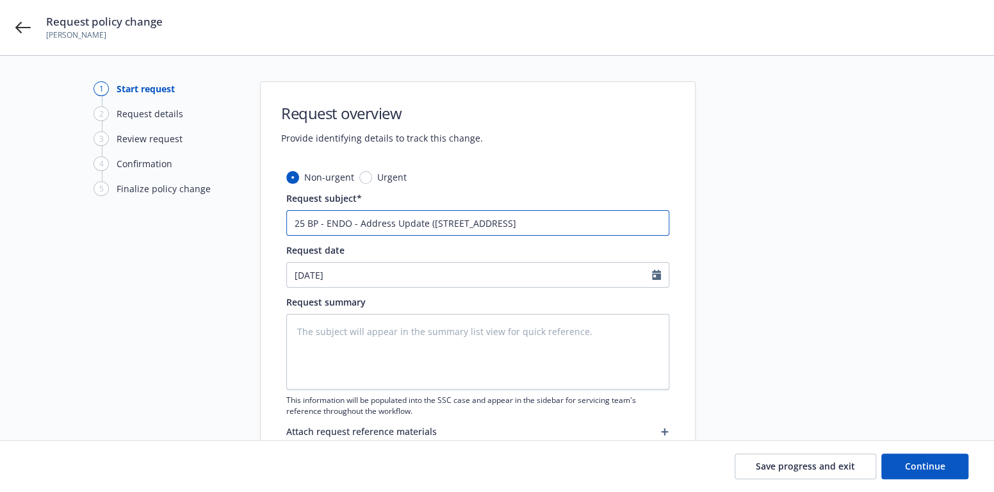
type textarea "x"
type input "25 BP - ENDO - Address Update ([STREET_ADDRESS]"
type textarea "x"
type input "25 BP - ENDO - Address Update ([STREET_ADDRESS]"
type textarea "x"
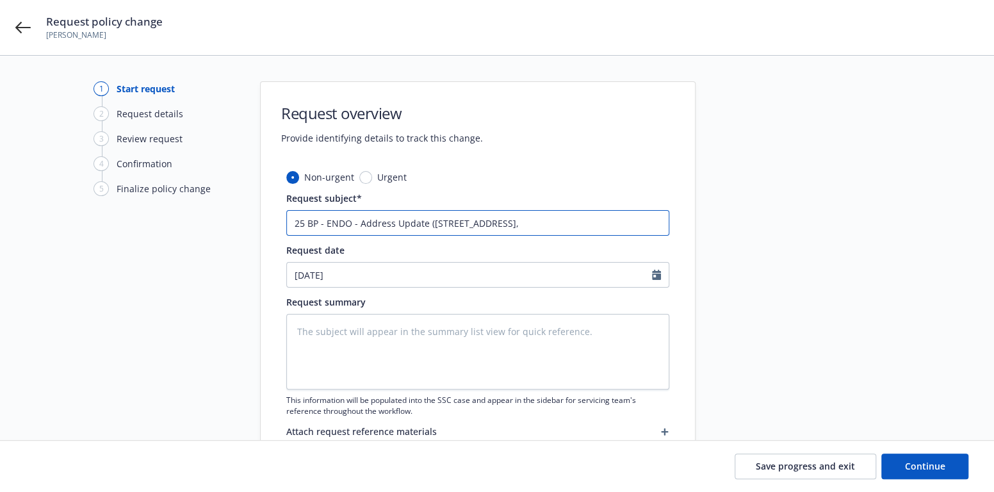
type input "25 BP - ENDO - Address Update ([STREET_ADDRESS],"
type textarea "x"
type input "25 BP - ENDO - Address Update ([STREET_ADDRESS]"
type textarea "x"
type input "25 BP - ENDO - Address Update ([STREET_ADDRESS]"
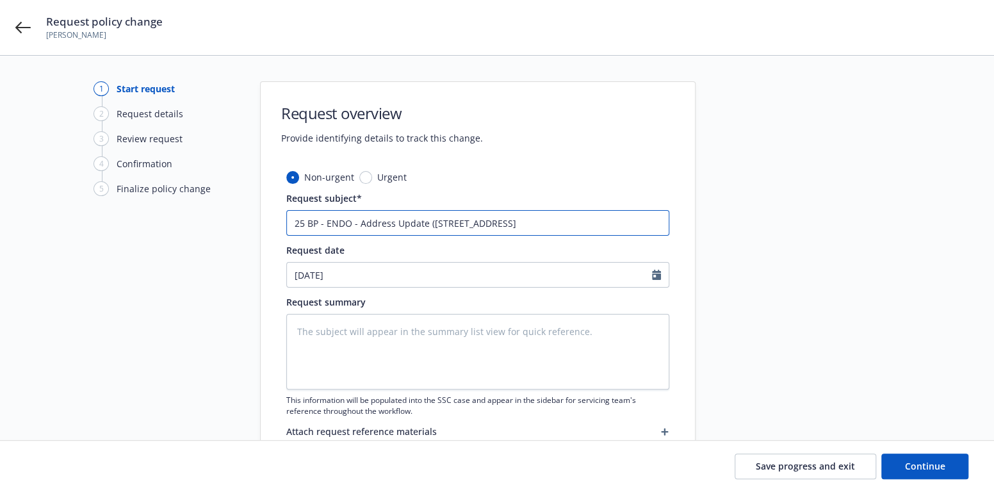
type textarea "x"
type input "25 BP - ENDO - Address Update ([STREET_ADDRESS]"
type textarea "x"
type input "25 BP - ENDO - Address Update ([STREET_ADDRESS]"
type textarea "x"
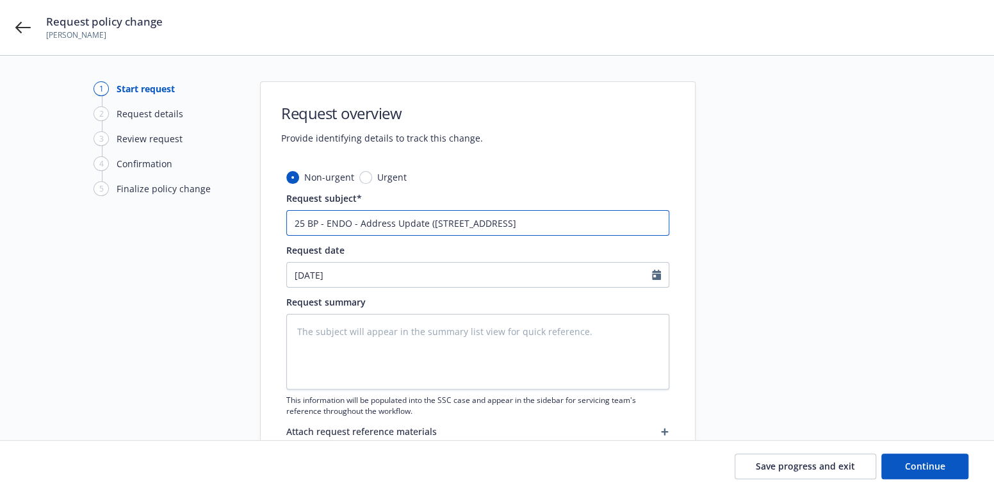
type input "25 BP - ENDO - Address Update ([STREET_ADDRESS]"
type textarea "x"
type input "25 BP - ENDO - Address Update ([STREET_ADDRESS],"
type textarea "x"
type input "25 BP - ENDO - Address Update ([STREET_ADDRESS],"
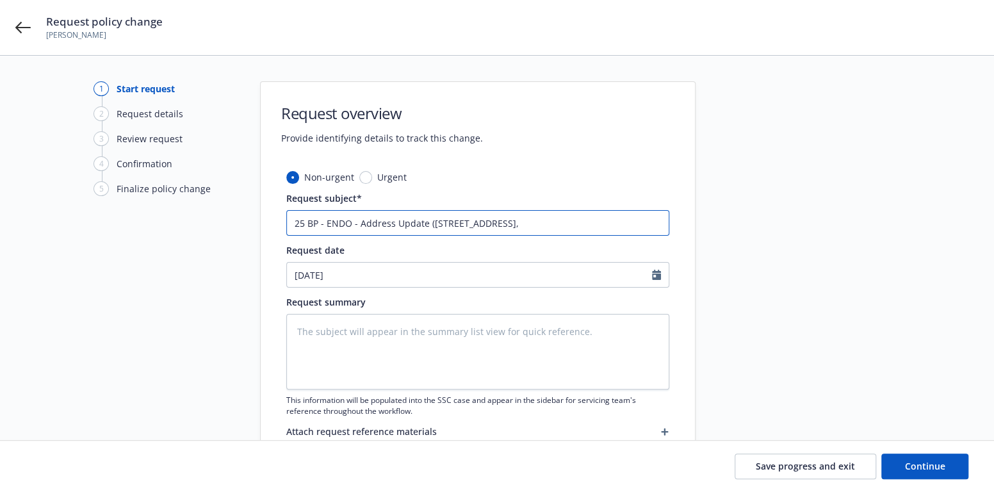
type textarea "x"
type input "25 BP - ENDO - Address Update ([STREET_ADDRESS]"
type textarea "x"
type input "25 BP - ENDO - Address Update ([STREET_ADDRESS]"
type textarea "x"
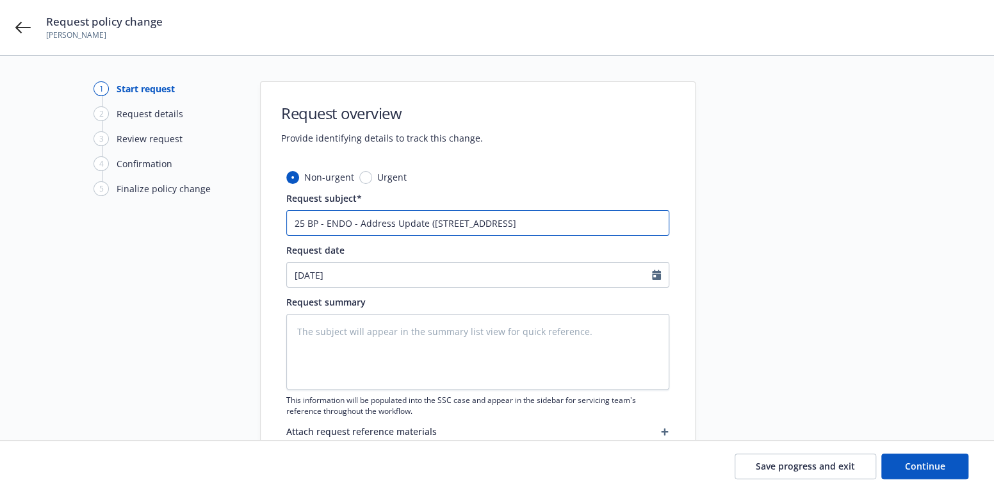
type input "25 BP - ENDO - Address Update ([STREET_ADDRESS]"
type textarea "x"
type input "25 BP - ENDO - Address Update ([STREET_ADDRESS]"
type textarea "x"
type input "25 BP - ENDO - Address Update ([STREET_ADDRESS]"
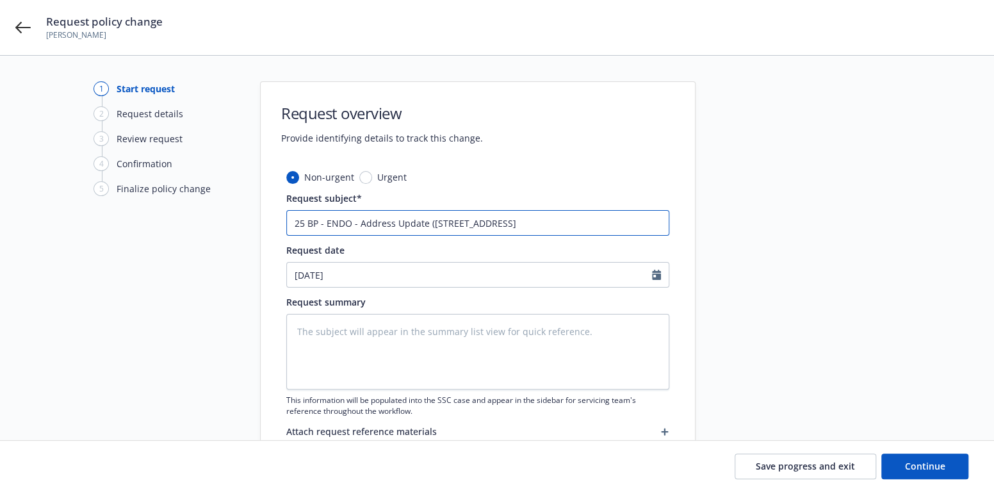
type textarea "x"
type input "25 BP - ENDO - Address Update ([STREET_ADDRESS],"
type textarea "x"
type input "25 BP - ENDO - Address Update ([STREET_ADDRESS],"
type textarea "x"
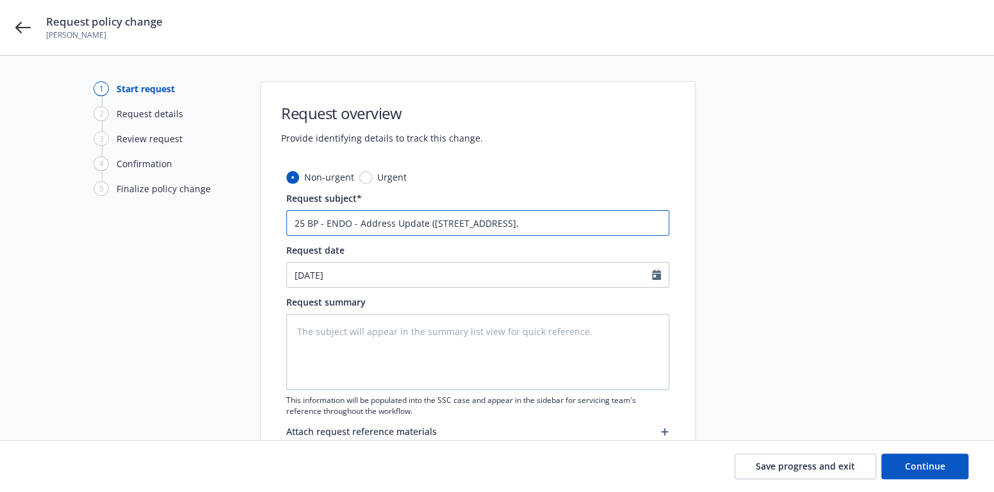
type input "25 BP - ENDO - Address Update ([STREET_ADDRESS]"
type textarea "x"
type input "25 BP - ENDO - Address Update ([STREET_ADDRESS]"
type textarea "x"
type input "25 BP - ENDO - Address Update ([STREET_ADDRESS]"
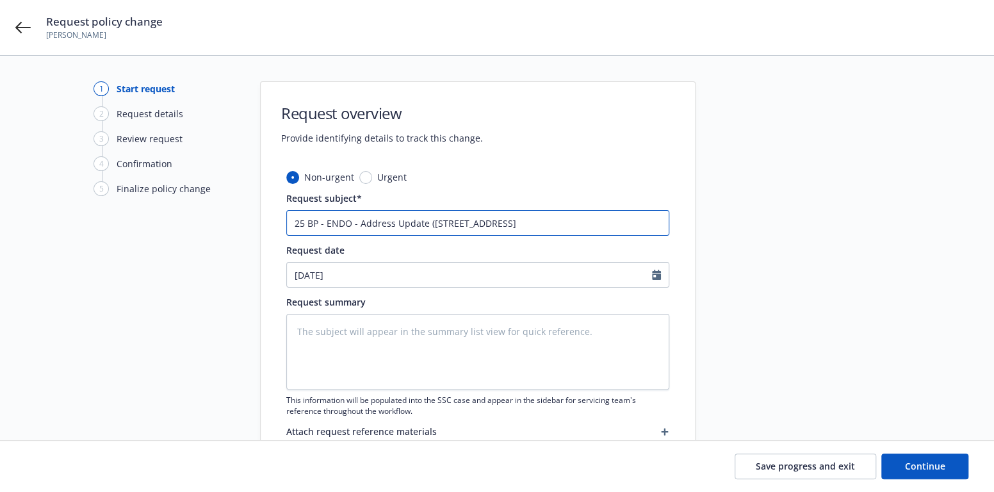
click at [597, 223] on input "25 BP - ENDO - Address Update ([STREET_ADDRESS]" at bounding box center [477, 223] width 383 height 26
type textarea "x"
type input "25 BP - ENDO - Address Update ([STREET_ADDRESS] )"
type textarea "x"
type input "25 BP - ENDO - Address Update ([STREET_ADDRESS] )"
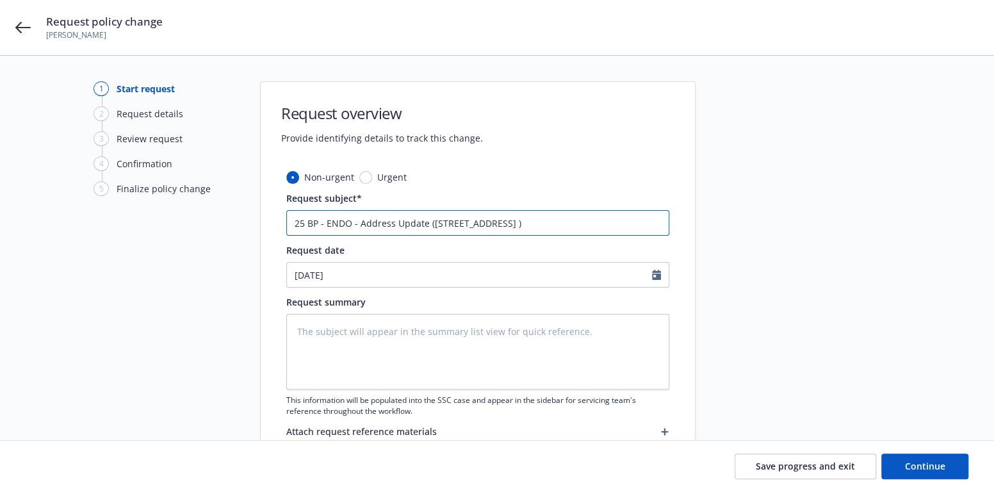
type textarea "x"
type input "25 BP - ENDO - Address Update ([STREET_ADDRESS] ) ,"
type textarea "x"
type input "25 BP - ENDO - Address Update ([STREET_ADDRESS] ) ,"
type textarea "x"
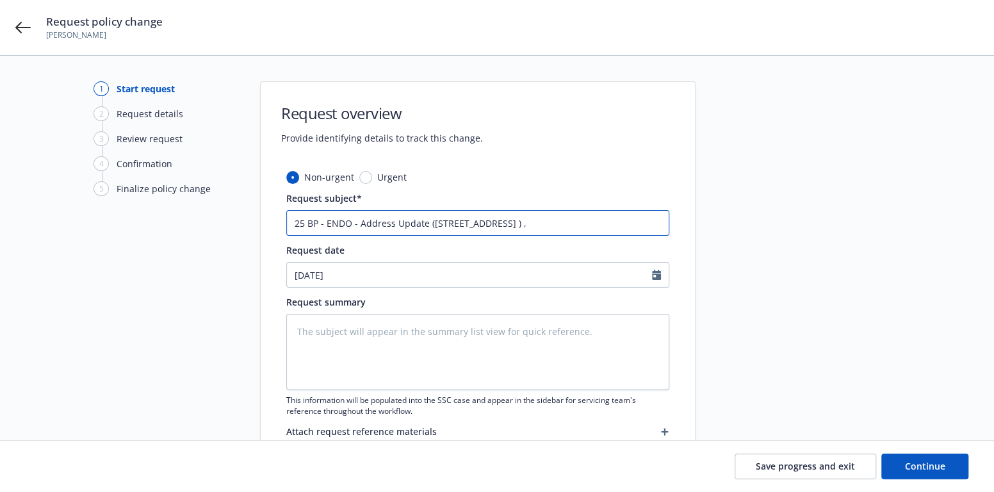
type input "25 BP - ENDO - Address Update ([STREET_ADDRESS] ) , e"
type textarea "x"
type input "25 BP - ENDO - Address Update ([STREET_ADDRESS] ) , ef"
type textarea "x"
type input "25 BP - ENDO - Address Update ([STREET_ADDRESS] ) , eff"
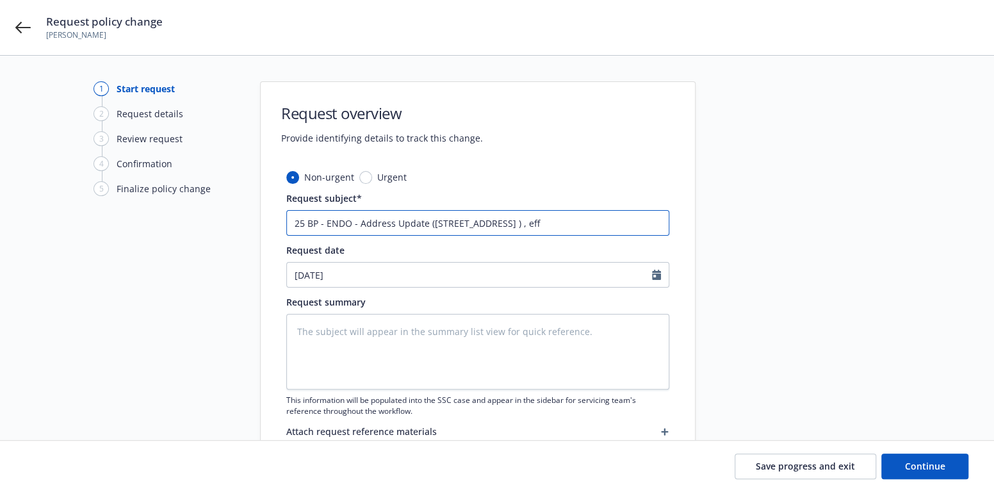
type textarea "x"
type input "25 BP - ENDO - Address Update ([STREET_ADDRESS] ) , eff"
type textarea "x"
type input "25 BP - ENDO - Address Update ([STREET_ADDRESS] ) , eff 0"
type textarea "x"
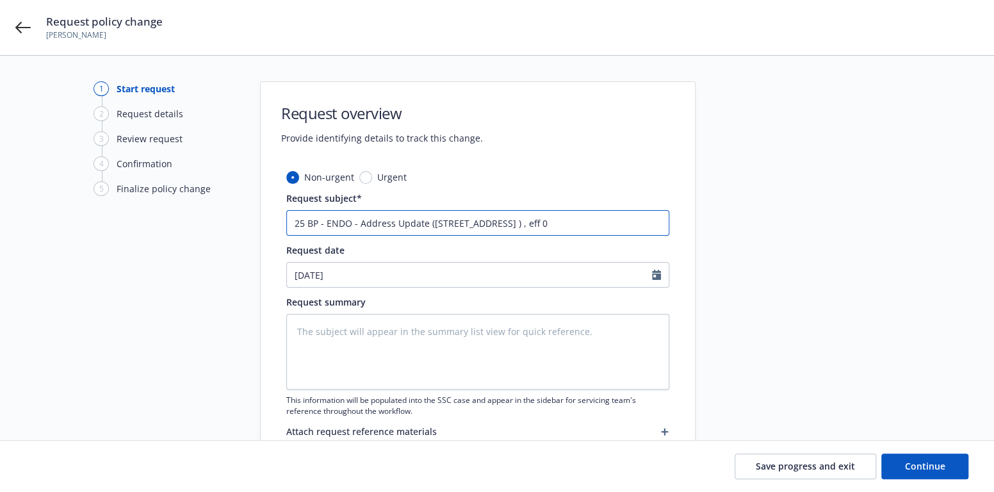
type input "25 BP - ENDO - Address Update ([STREET_ADDRESS] ) , eff 09"
type textarea "x"
type input "25 BP - ENDO - Address Update ([STREET_ADDRESS] ) , eff 09."
type textarea "x"
type input "25 BP - ENDO - Address Update ([STREET_ADDRESS] ) , eff 09.0"
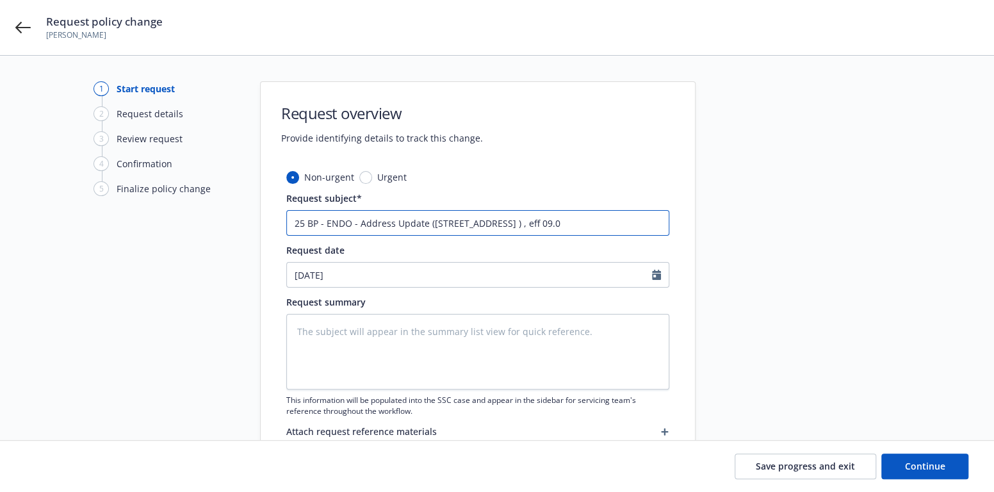
type textarea "x"
type input "25 BP - ENDO - Address Update ([STREET_ADDRESS] ) , eff 09.09"
type textarea "x"
type input "25 BP - ENDO - Address Update ([STREET_ADDRESS] ) , eff 09.09."
type textarea "x"
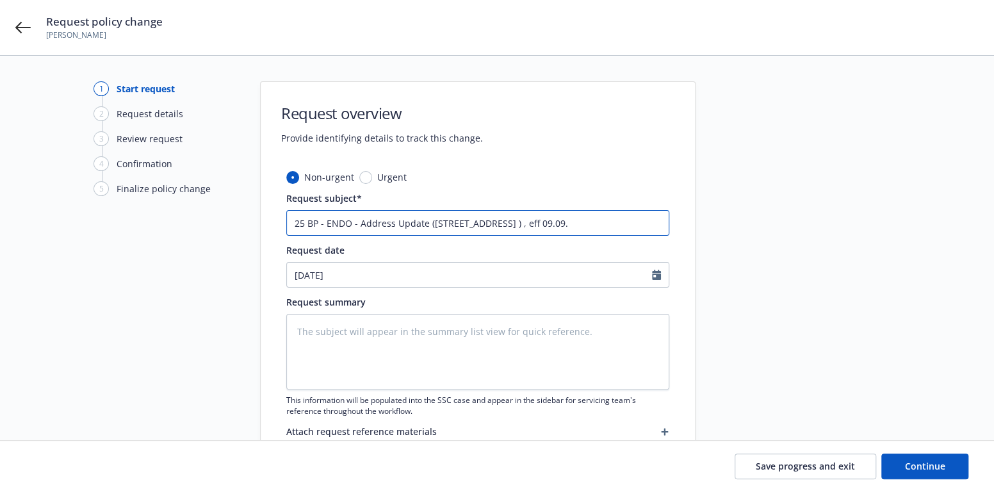
type input "25 BP - ENDO - Address Update ([STREET_ADDRESS] ) , eff 09.09.2"
type textarea "x"
type input "25 BP - ENDO - Address Update ([STREET_ADDRESS] ) , eff [DATE]"
type textarea "x"
type input "25 BP - ENDO - Address Update ([STREET_ADDRESS] ) , eff 09.09.202"
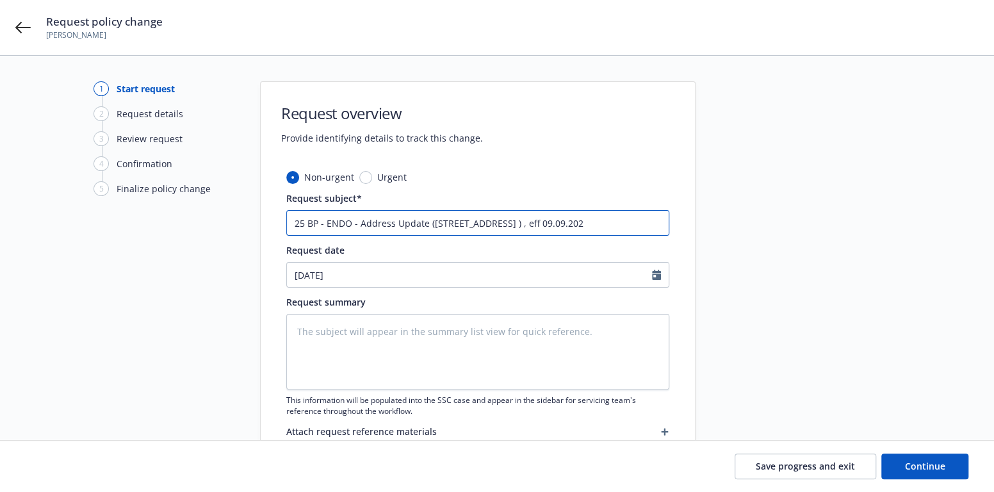
type textarea "x"
drag, startPoint x: 664, startPoint y: 223, endPoint x: 232, endPoint y: 220, distance: 431.6
click at [232, 220] on div "1 Start request 2 Request details 3 Review request 4 Confirmation 5 Finalize po…" at bounding box center [496, 280] width 963 height 398
type input "25 BP - ENDO - Address Update ([STREET_ADDRESS] ) , eff [DATE]"
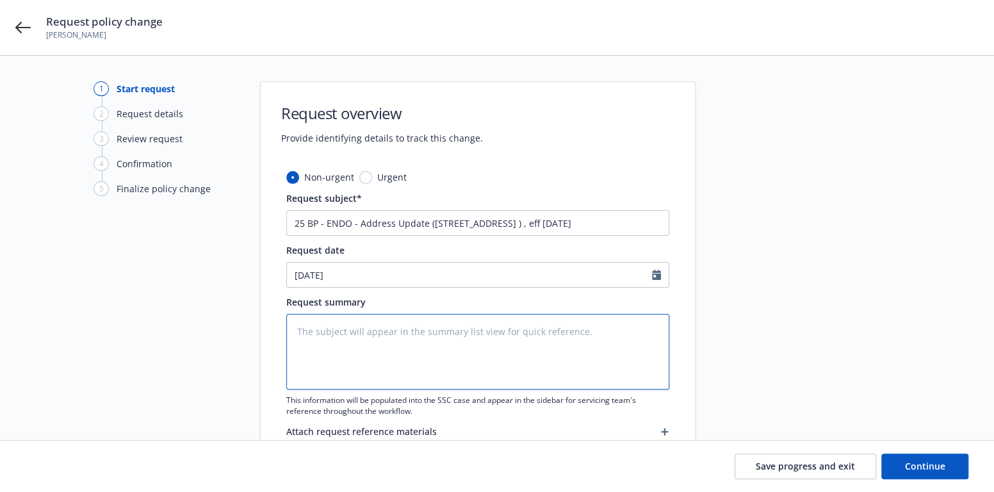
click at [318, 334] on textarea at bounding box center [477, 352] width 383 height 76
paste textarea "25 BP - ENDO - Address Update ([STREET_ADDRESS] ) , eff [DATE]"
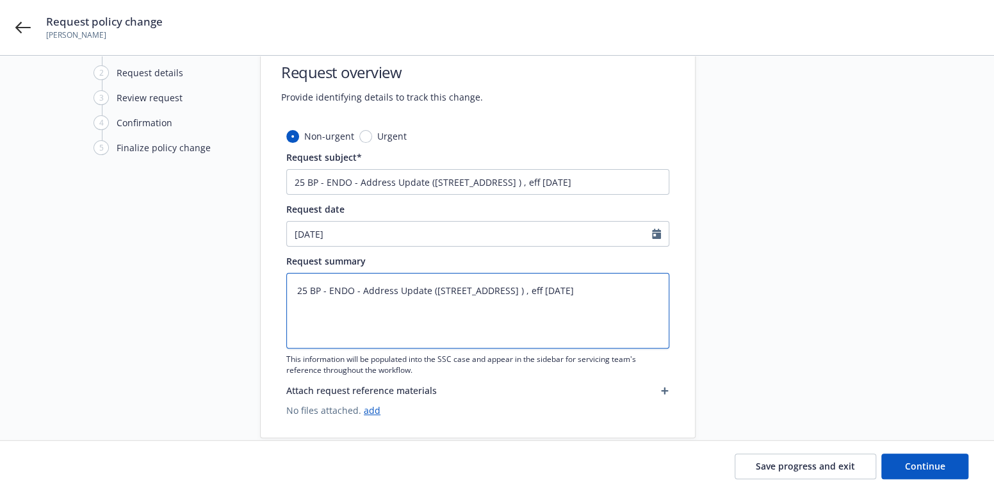
scroll to position [64, 0]
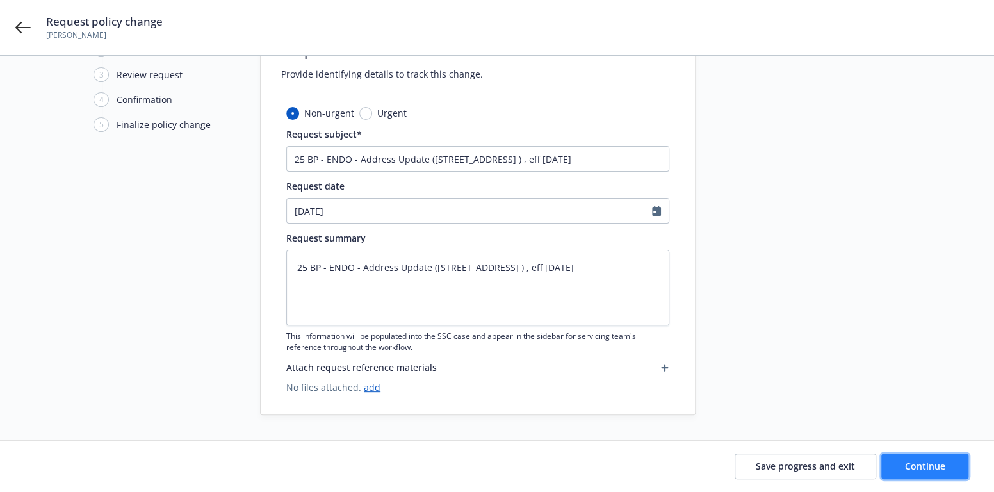
click at [912, 463] on span "Continue" at bounding box center [925, 466] width 40 height 12
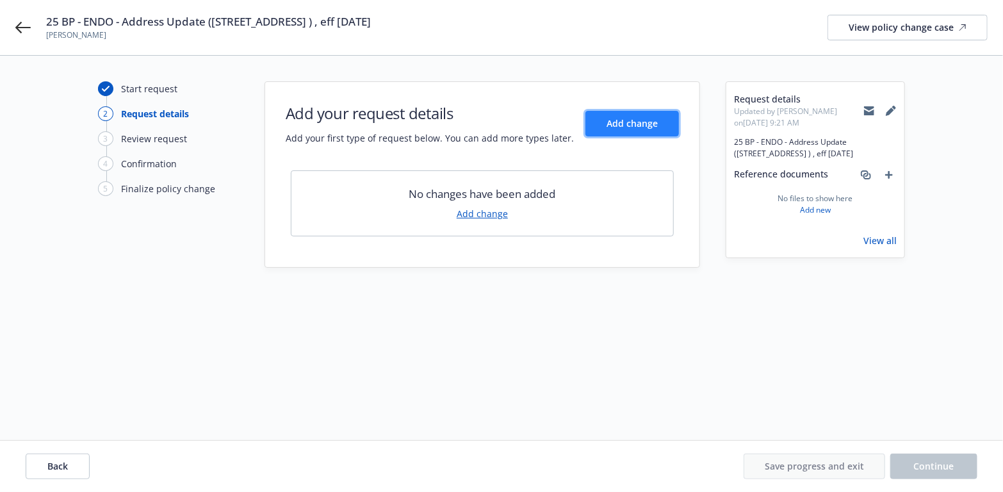
click at [646, 123] on span "Add change" at bounding box center [631, 123] width 51 height 12
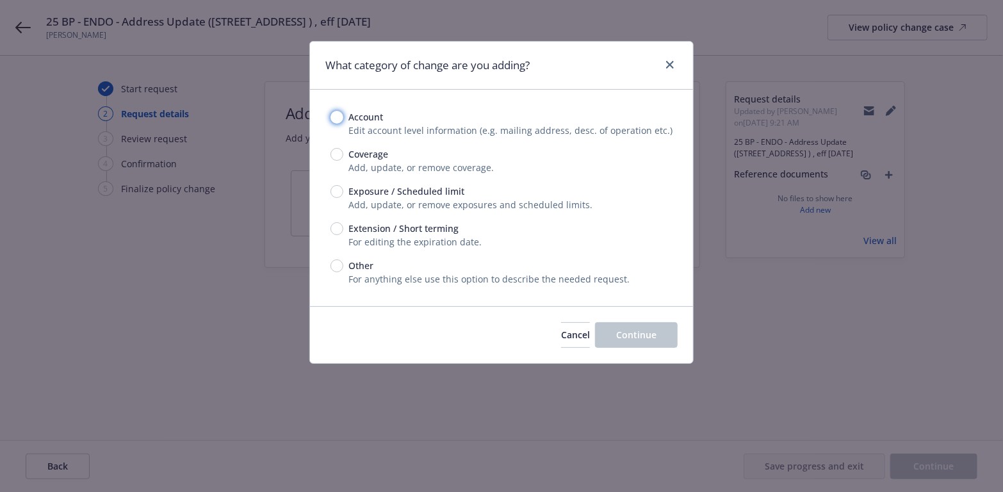
click at [337, 117] on input "Account" at bounding box center [336, 117] width 13 height 13
click at [631, 333] on span "Continue" at bounding box center [636, 334] width 40 height 12
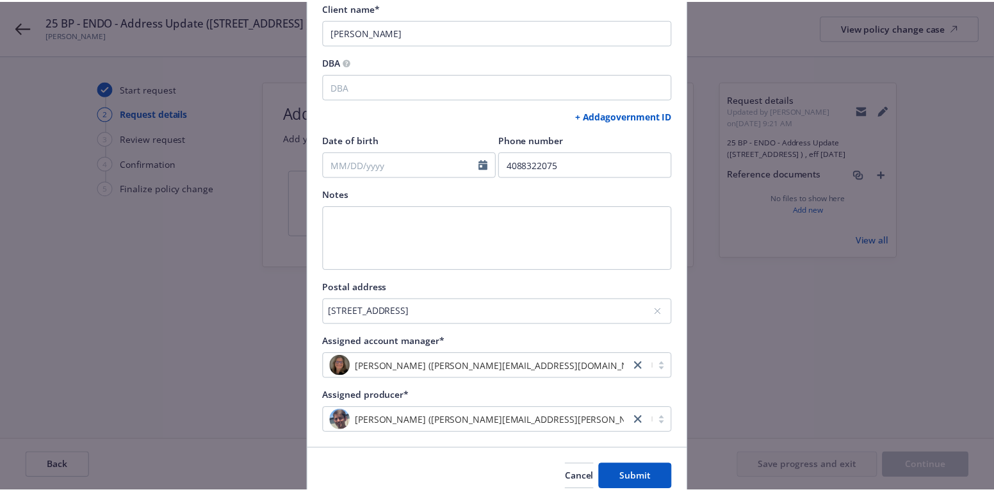
scroll to position [183, 0]
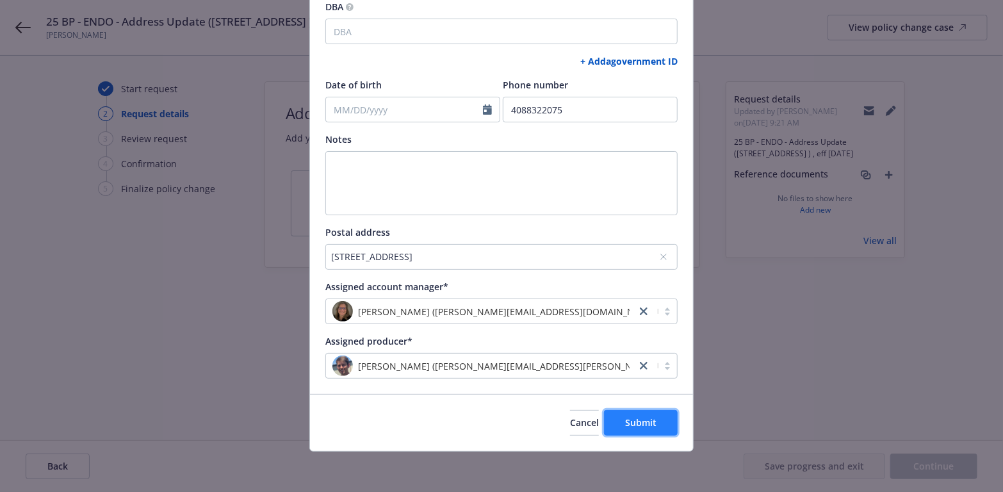
click at [634, 419] on span "Submit" at bounding box center [640, 422] width 31 height 12
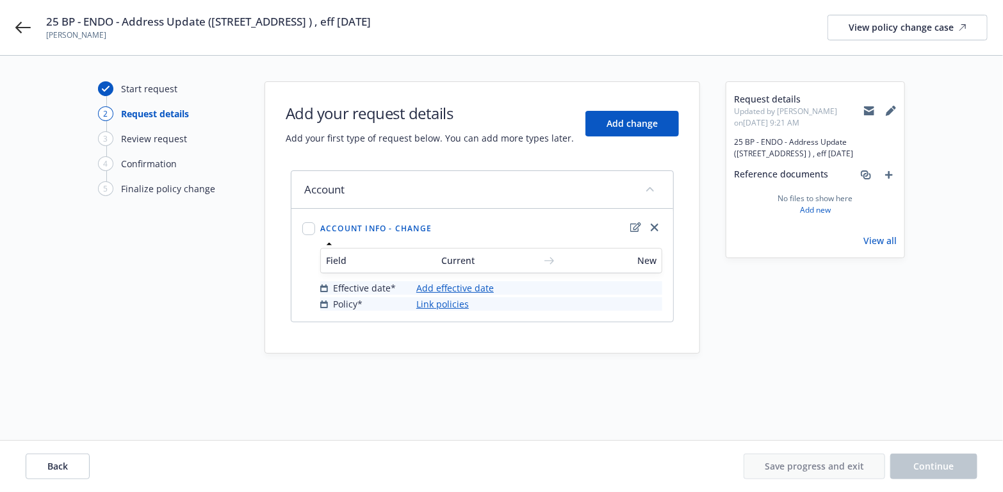
click at [458, 281] on link "Add effective date" at bounding box center [454, 287] width 77 height 13
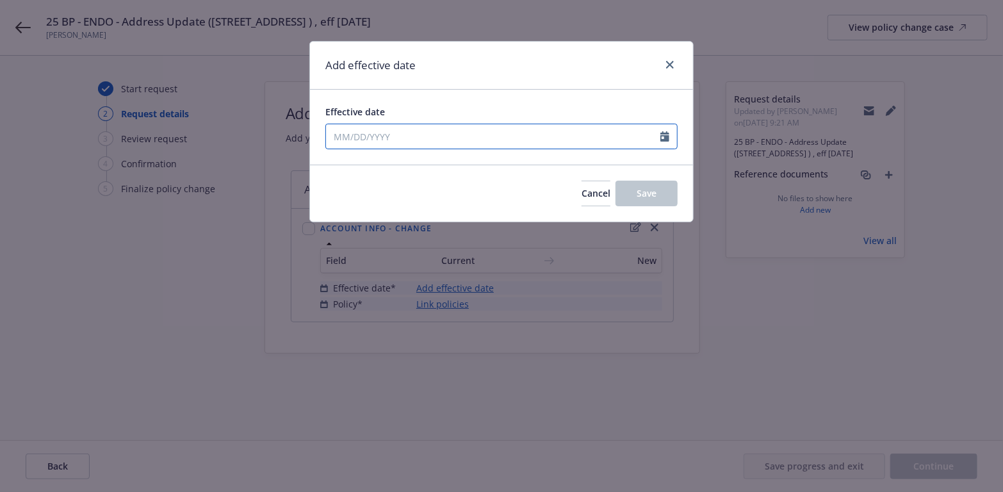
click at [665, 136] on icon "Calendar" at bounding box center [664, 136] width 9 height 10
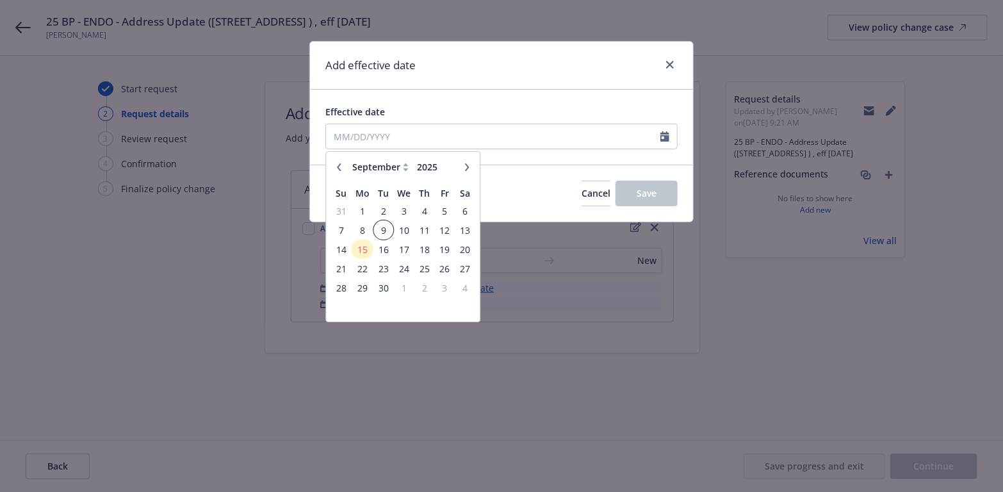
click at [384, 229] on span "9" at bounding box center [383, 230] width 17 height 16
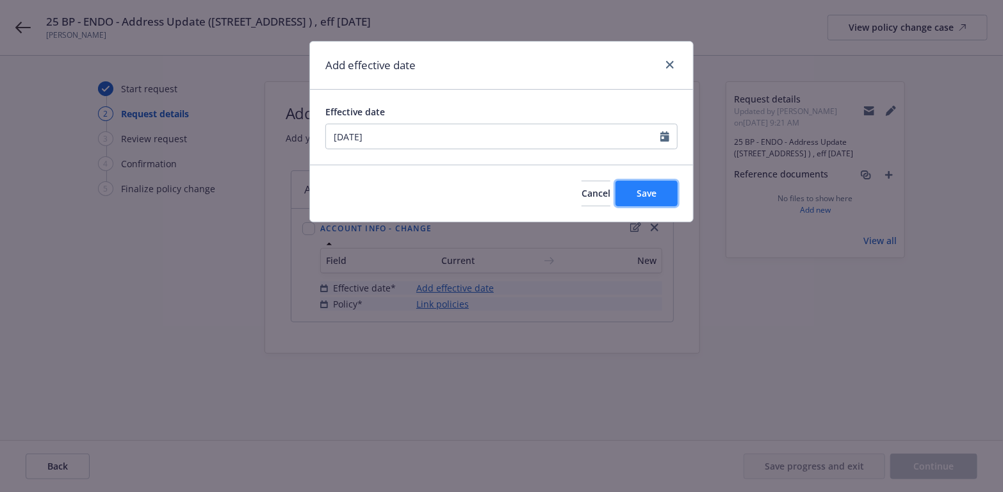
click at [659, 192] on button "Save" at bounding box center [646, 194] width 62 height 26
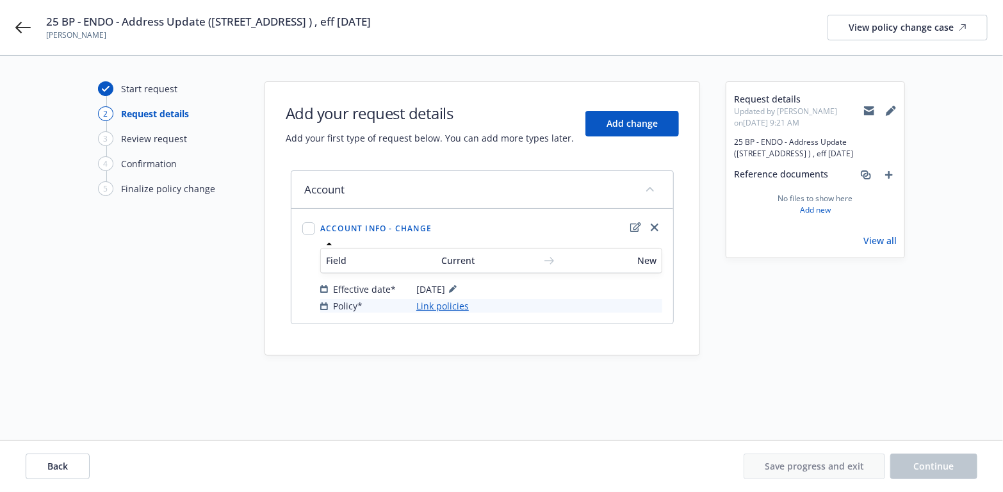
click at [454, 303] on link "Link policies" at bounding box center [442, 305] width 53 height 13
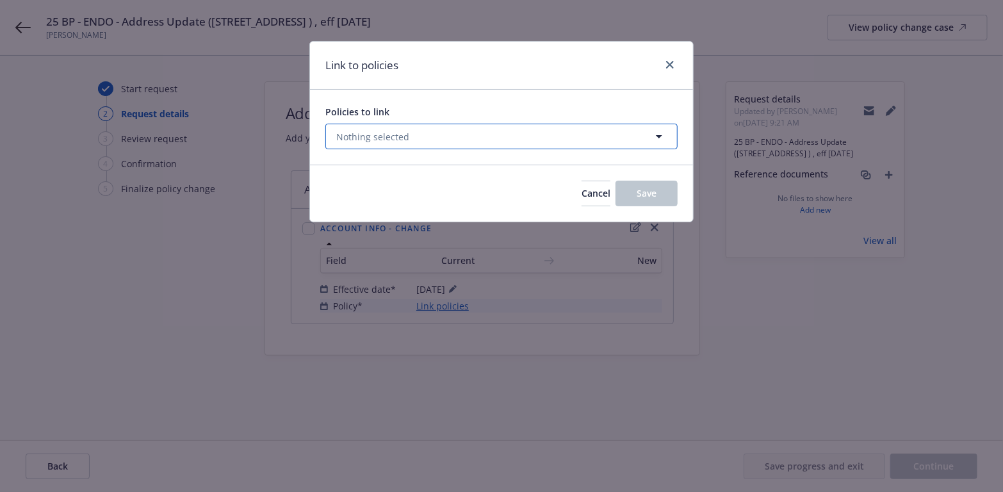
click at [663, 135] on icon "button" at bounding box center [658, 136] width 15 height 15
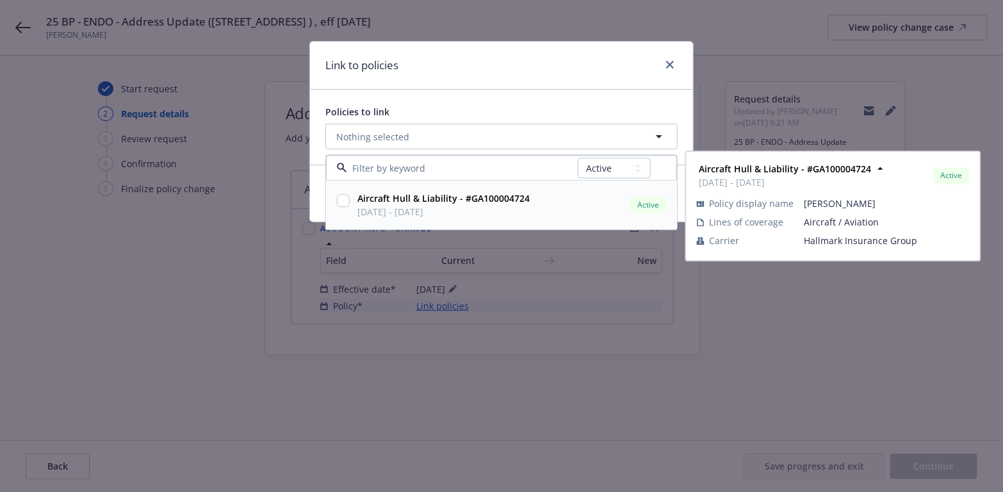
click at [347, 202] on input "checkbox" at bounding box center [343, 201] width 13 height 13
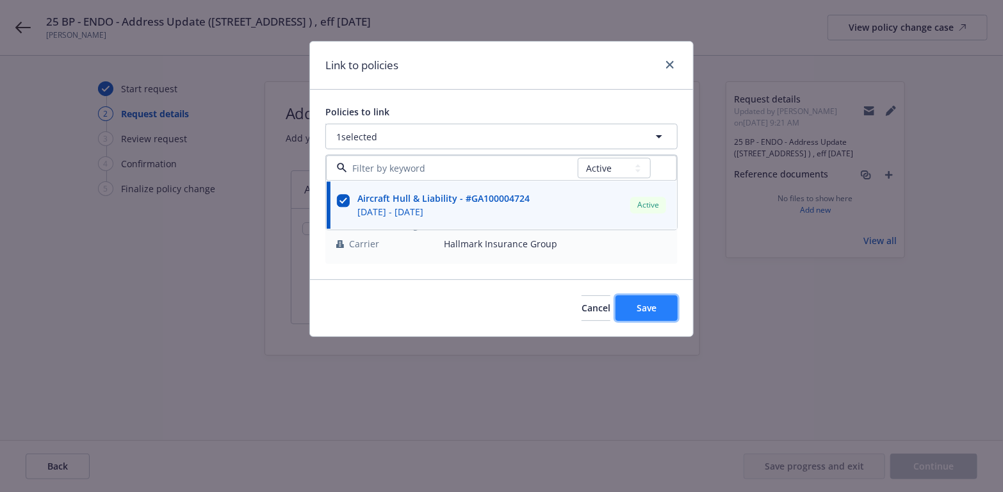
click at [649, 309] on span "Save" at bounding box center [646, 308] width 20 height 12
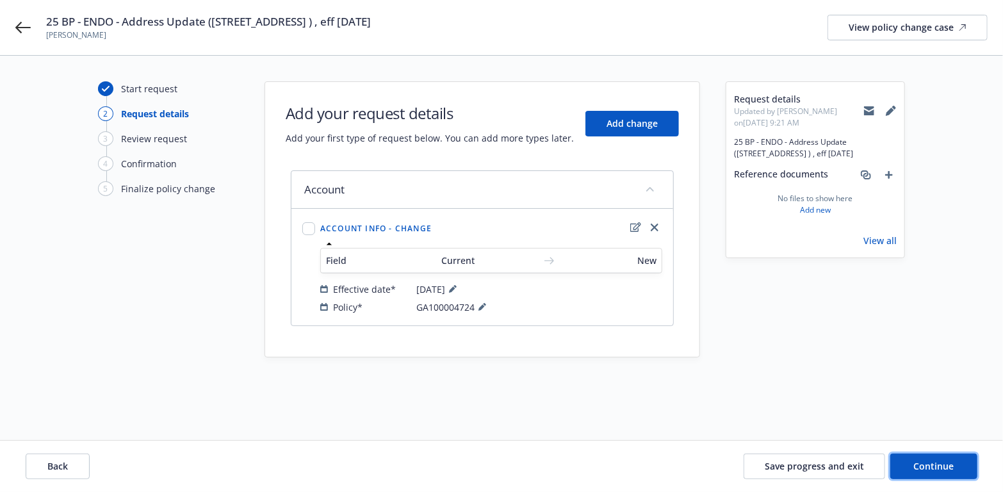
drag, startPoint x: 925, startPoint y: 458, endPoint x: 656, endPoint y: 439, distance: 269.6
click at [925, 458] on button "Continue" at bounding box center [933, 466] width 87 height 26
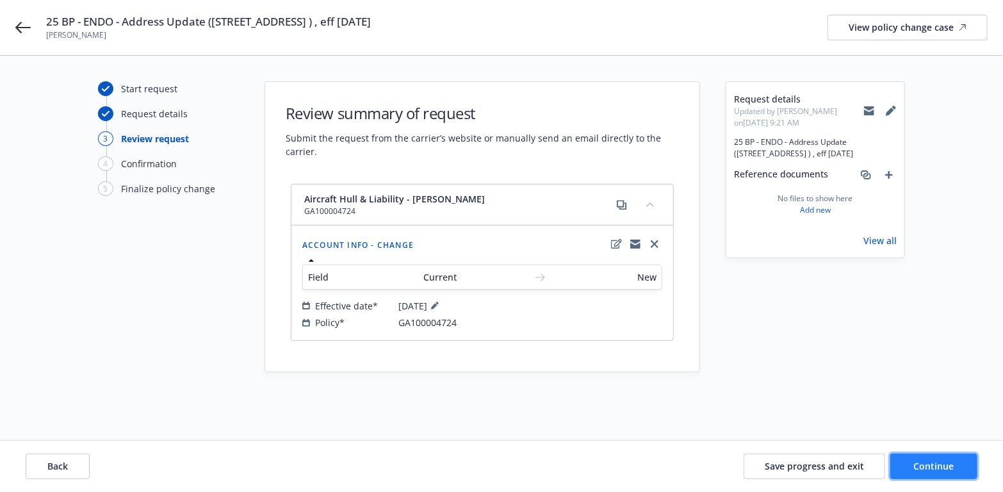
click at [929, 464] on span "Continue" at bounding box center [934, 466] width 40 height 12
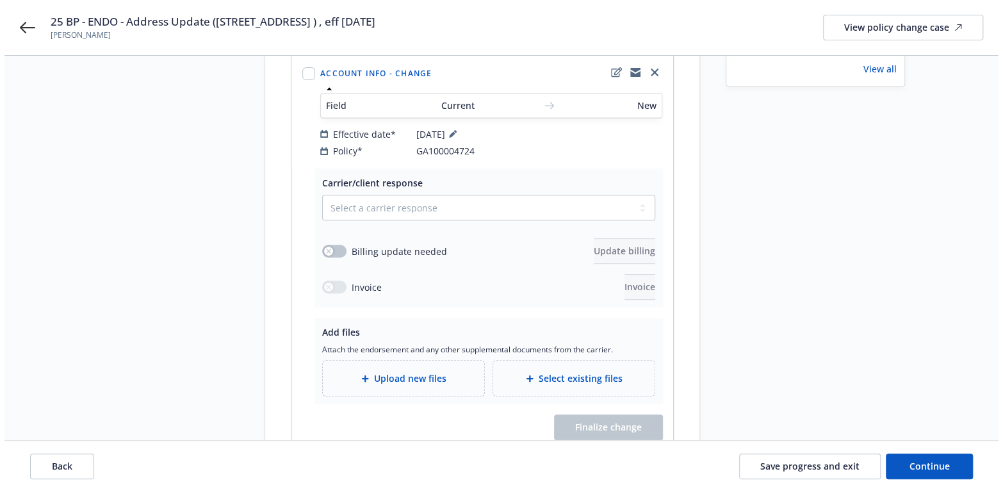
scroll to position [192, 0]
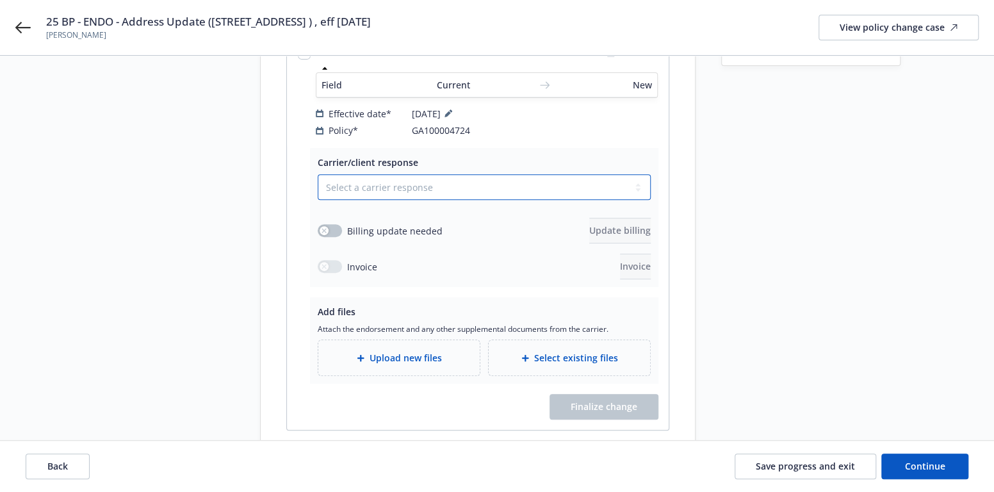
click at [634, 174] on select "Select a carrier response Accepted Accepted with revision No endorsement needed…" at bounding box center [484, 187] width 333 height 26
click at [318, 174] on select "Select a carrier response Accepted Accepted with revision No endorsement needed…" at bounding box center [484, 187] width 333 height 26
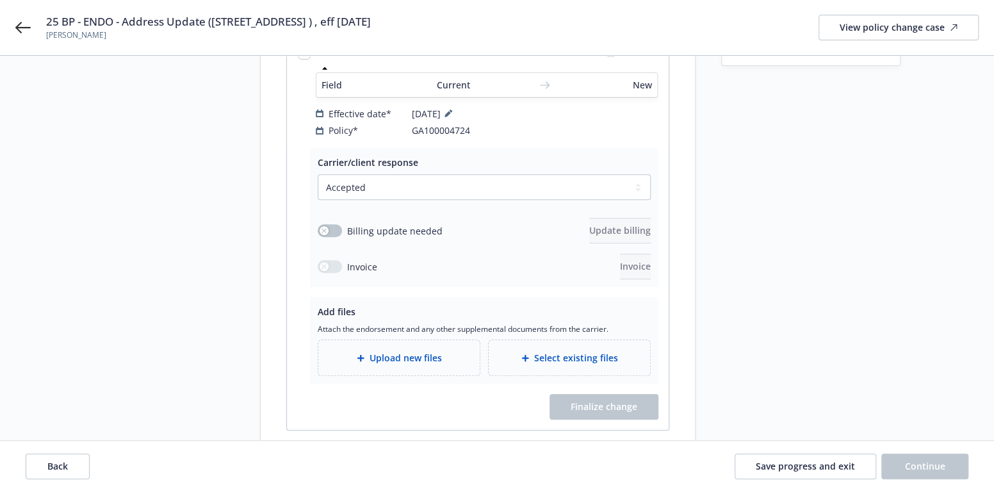
click at [352, 350] on div "Upload new files" at bounding box center [398, 357] width 141 height 15
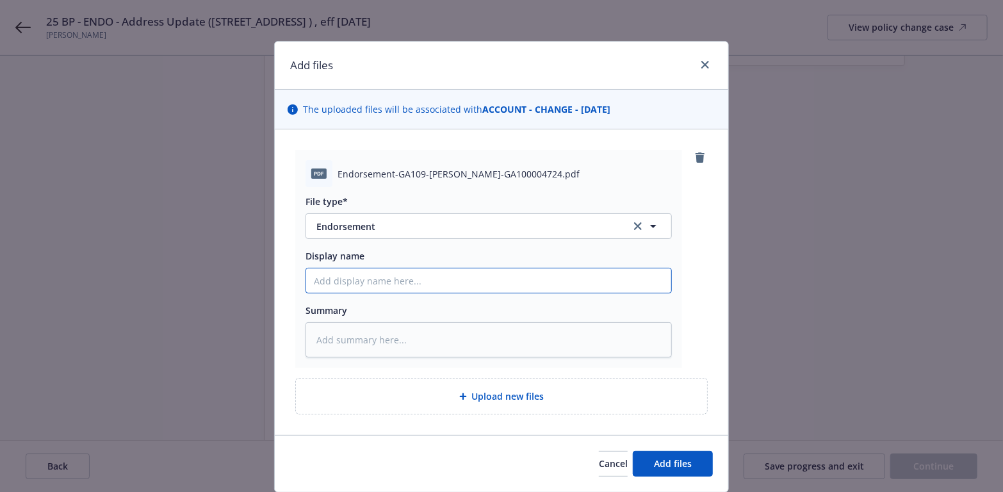
click at [339, 281] on input "Display name" at bounding box center [488, 280] width 365 height 24
paste input "25 BP - ENDO - Address Update ([STREET_ADDRESS] ) , eff [DATE]"
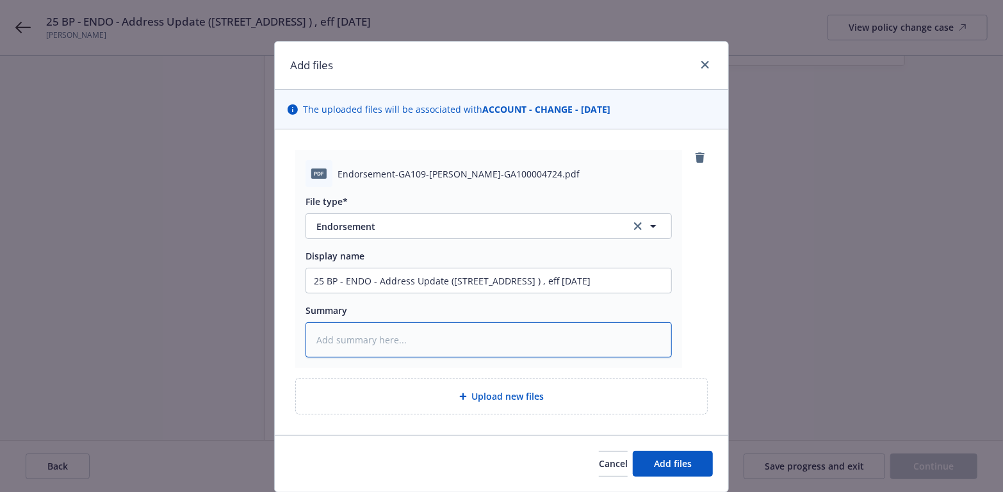
scroll to position [0, 0]
click at [329, 330] on textarea at bounding box center [488, 339] width 366 height 35
paste textarea "25 BP - ENDO - Address Update ([STREET_ADDRESS] ) , eff [DATE]"
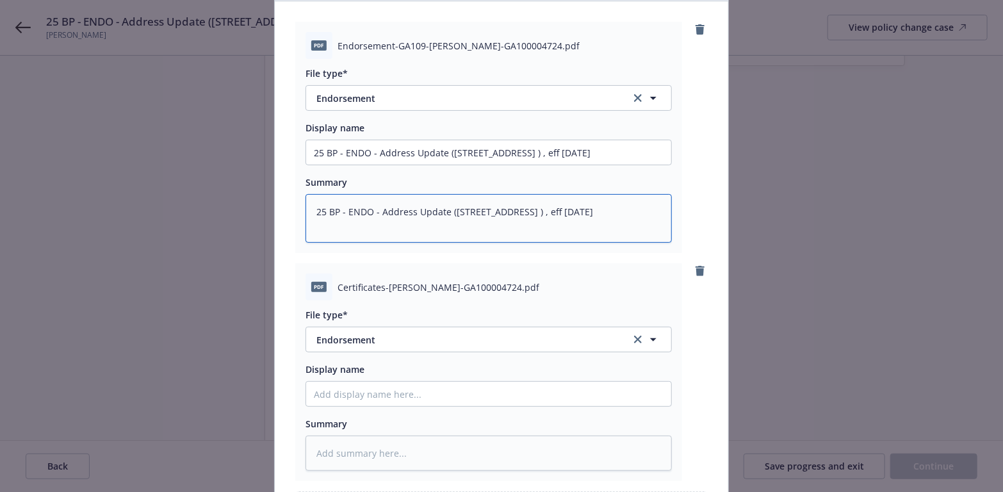
scroll to position [256, 0]
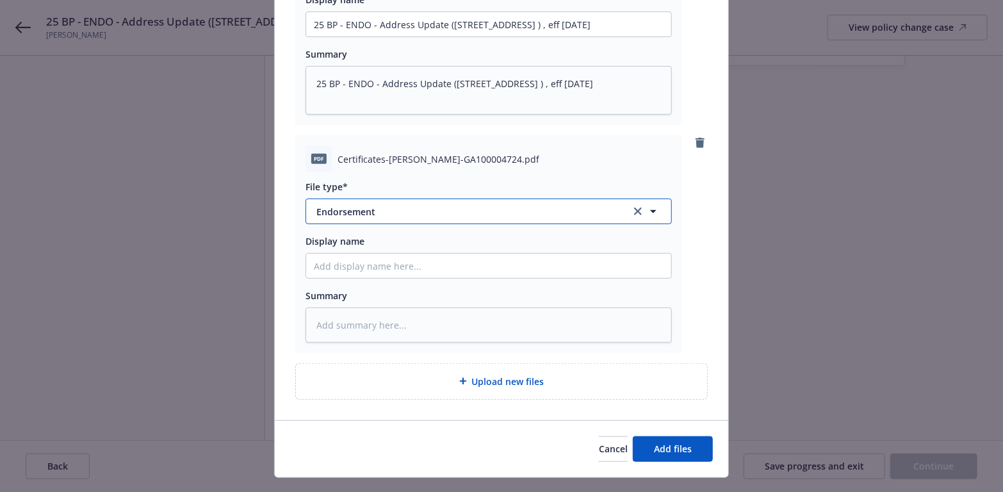
click at [647, 207] on icon "button" at bounding box center [652, 211] width 15 height 15
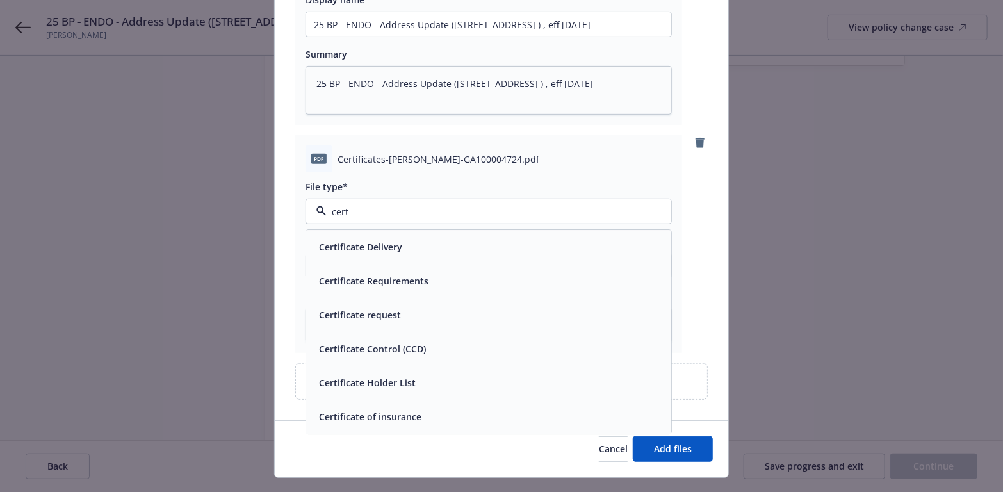
click at [435, 414] on div "Certificate of insurance" at bounding box center [489, 416] width 350 height 19
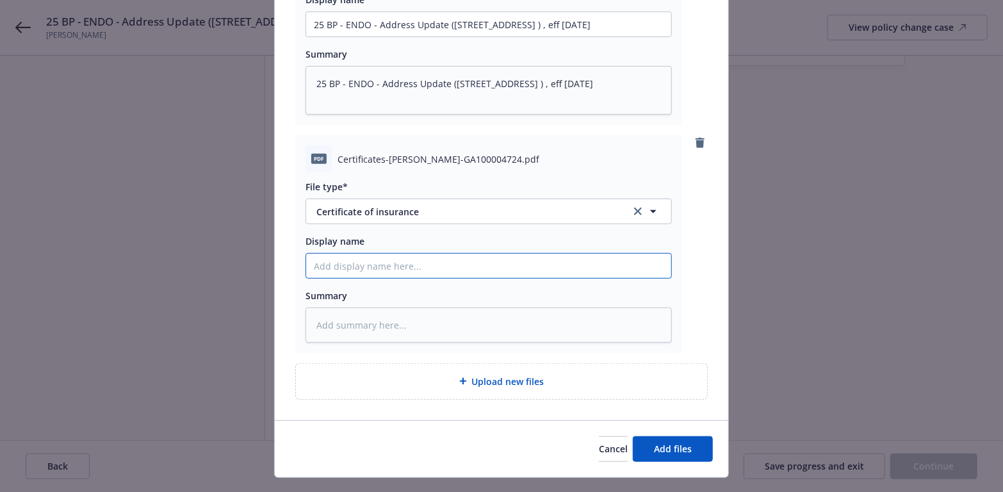
click at [329, 264] on input "Display name" at bounding box center [488, 266] width 365 height 24
click at [341, 261] on input "25 BP - Revised certs with updated address" at bounding box center [488, 266] width 365 height 24
drag, startPoint x: 560, startPoint y: 270, endPoint x: 288, endPoint y: 260, distance: 272.3
click at [296, 261] on div "pdf Certificates-[PERSON_NAME]-GA100004724.pdf File type* Certificate of insura…" at bounding box center [488, 244] width 387 height 218
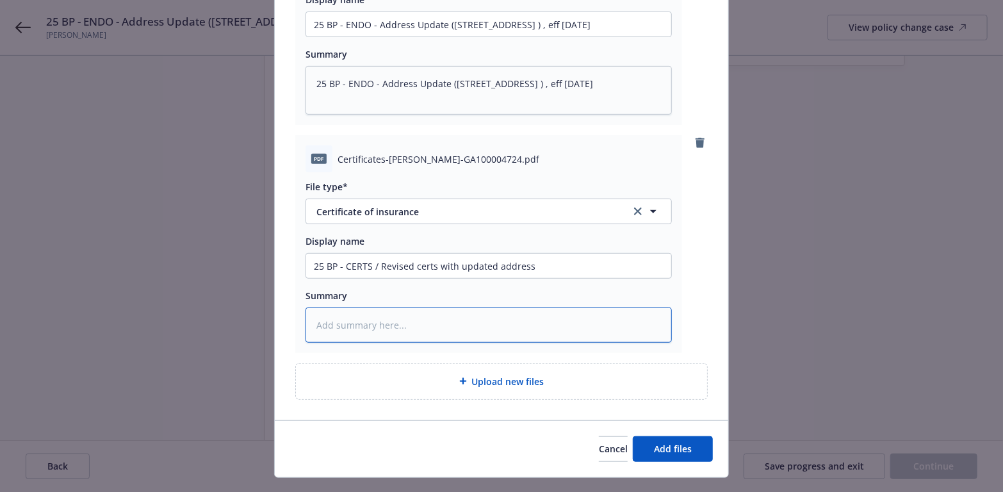
click at [341, 320] on textarea at bounding box center [488, 324] width 366 height 35
paste textarea "25 BP - CERTS / Revised certs with updated address"
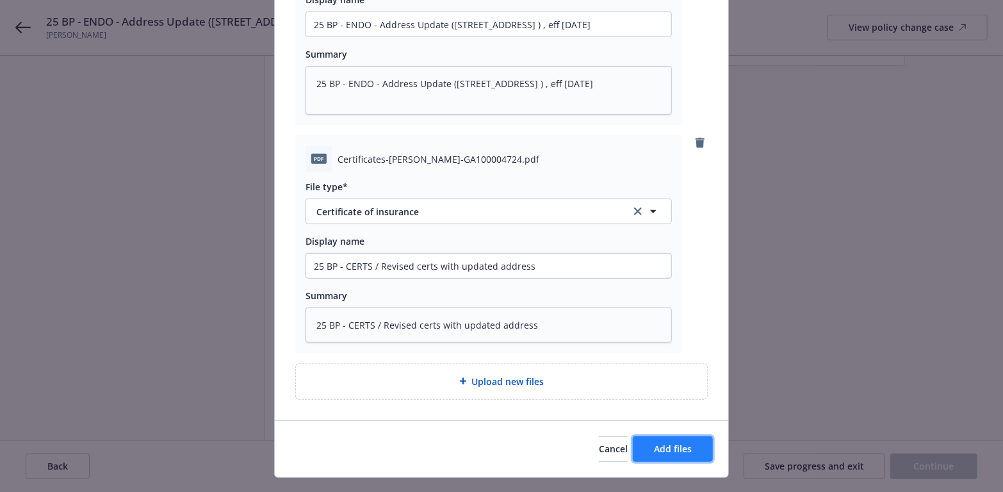
click at [667, 445] on span "Add files" at bounding box center [673, 448] width 38 height 12
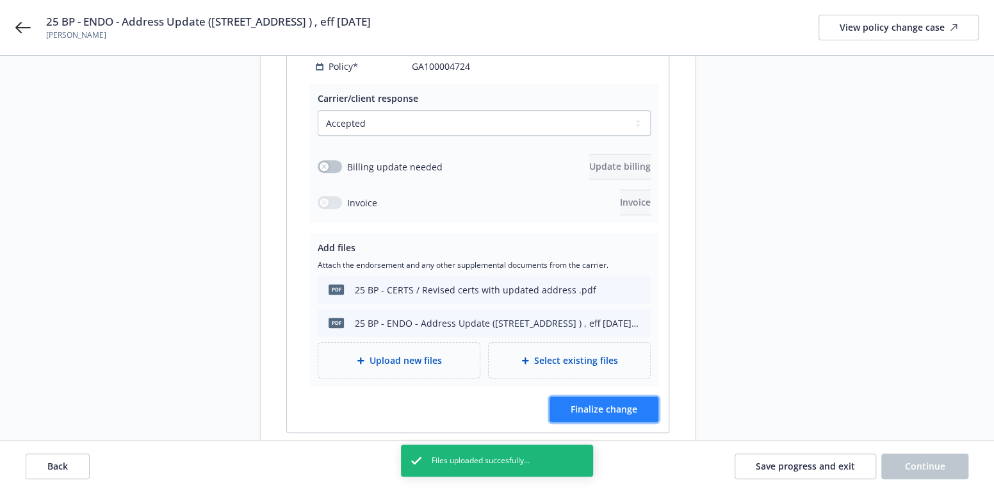
click at [635, 403] on span "Finalize change" at bounding box center [603, 409] width 67 height 12
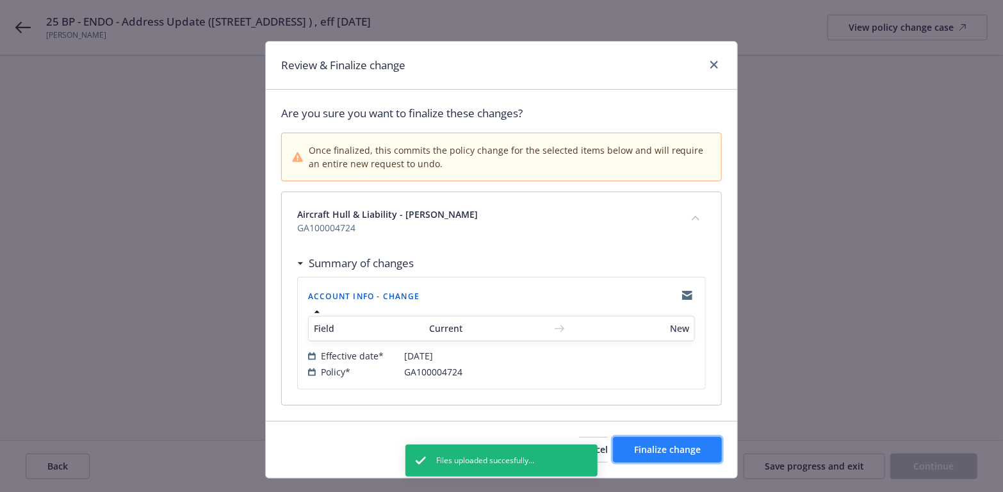
click at [675, 444] on span "Finalize change" at bounding box center [667, 449] width 67 height 12
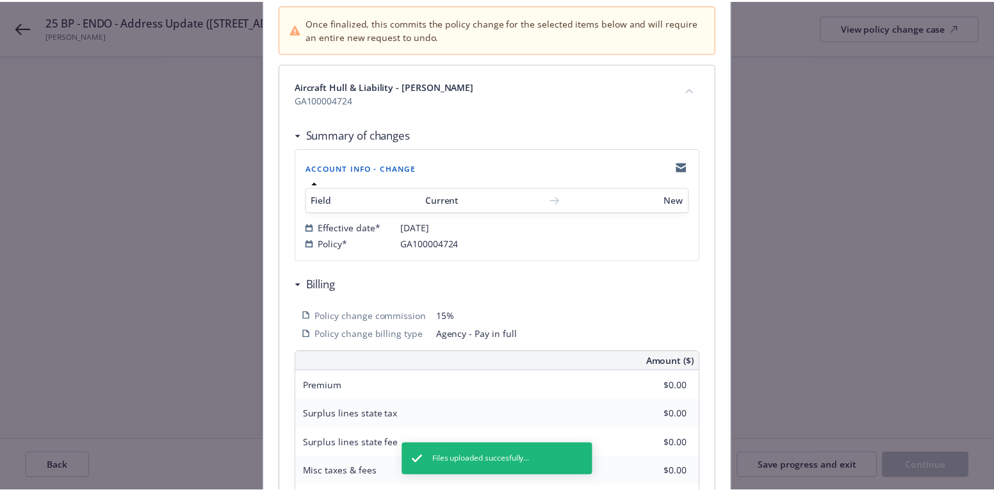
scroll to position [0, 0]
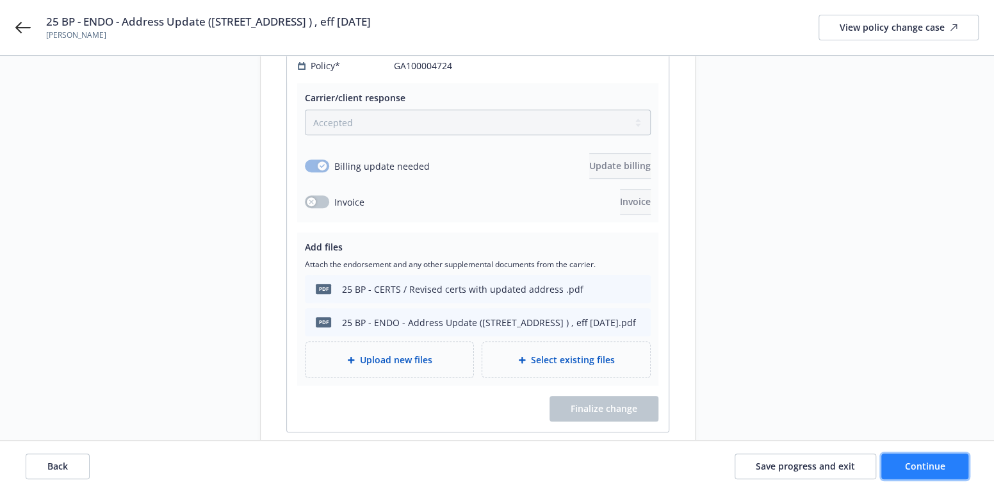
click at [920, 462] on span "Continue" at bounding box center [925, 466] width 40 height 12
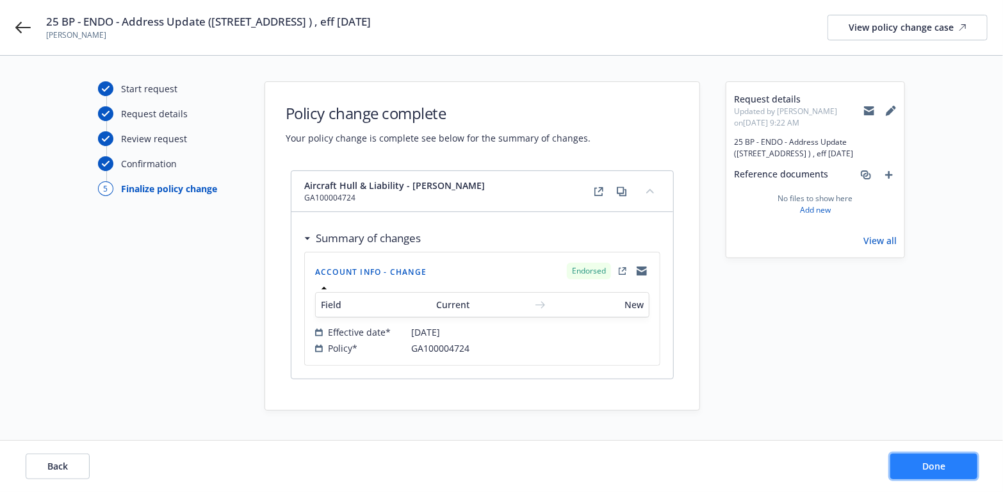
click at [928, 458] on button "Done" at bounding box center [933, 466] width 87 height 26
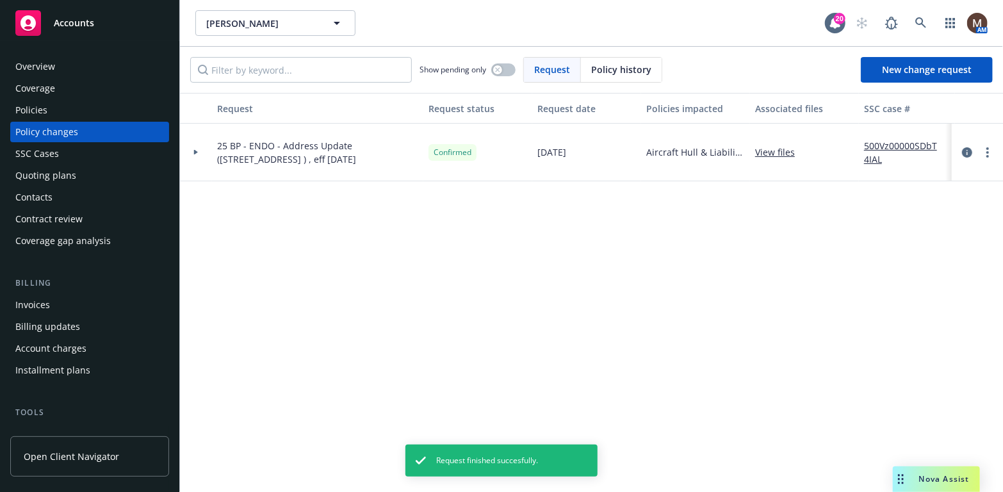
click at [35, 106] on div "Policies" at bounding box center [31, 110] width 32 height 20
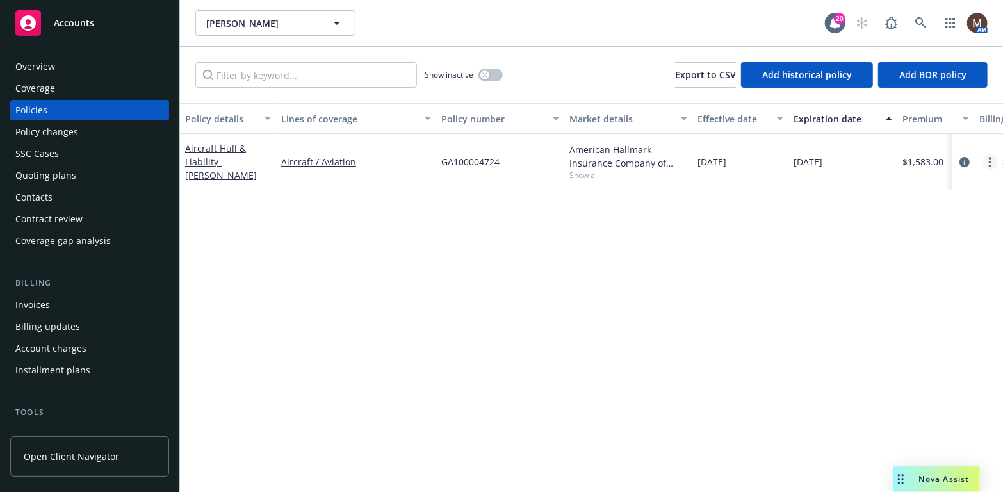
click at [989, 158] on circle "more" at bounding box center [990, 158] width 3 height 3
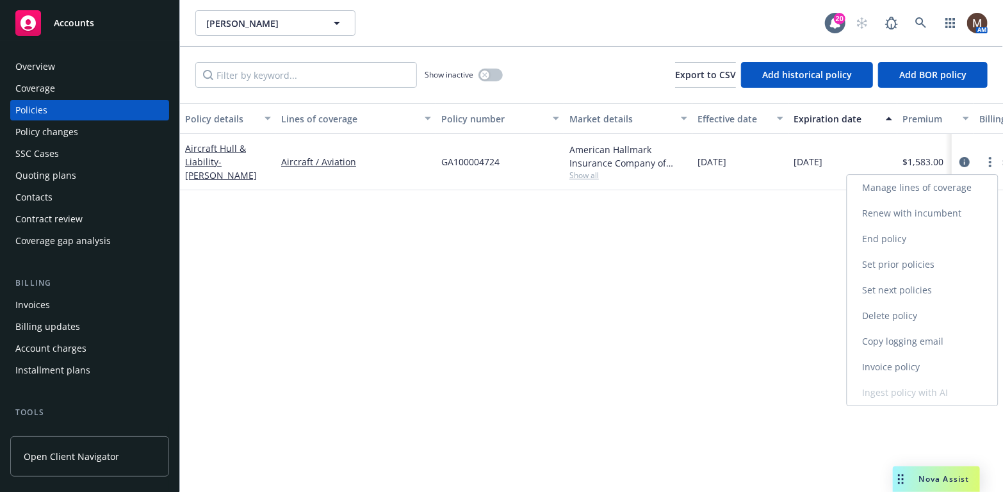
click at [907, 336] on link "Copy logging email" at bounding box center [922, 341] width 150 height 26
